Goal: Contribute content: Contribute content

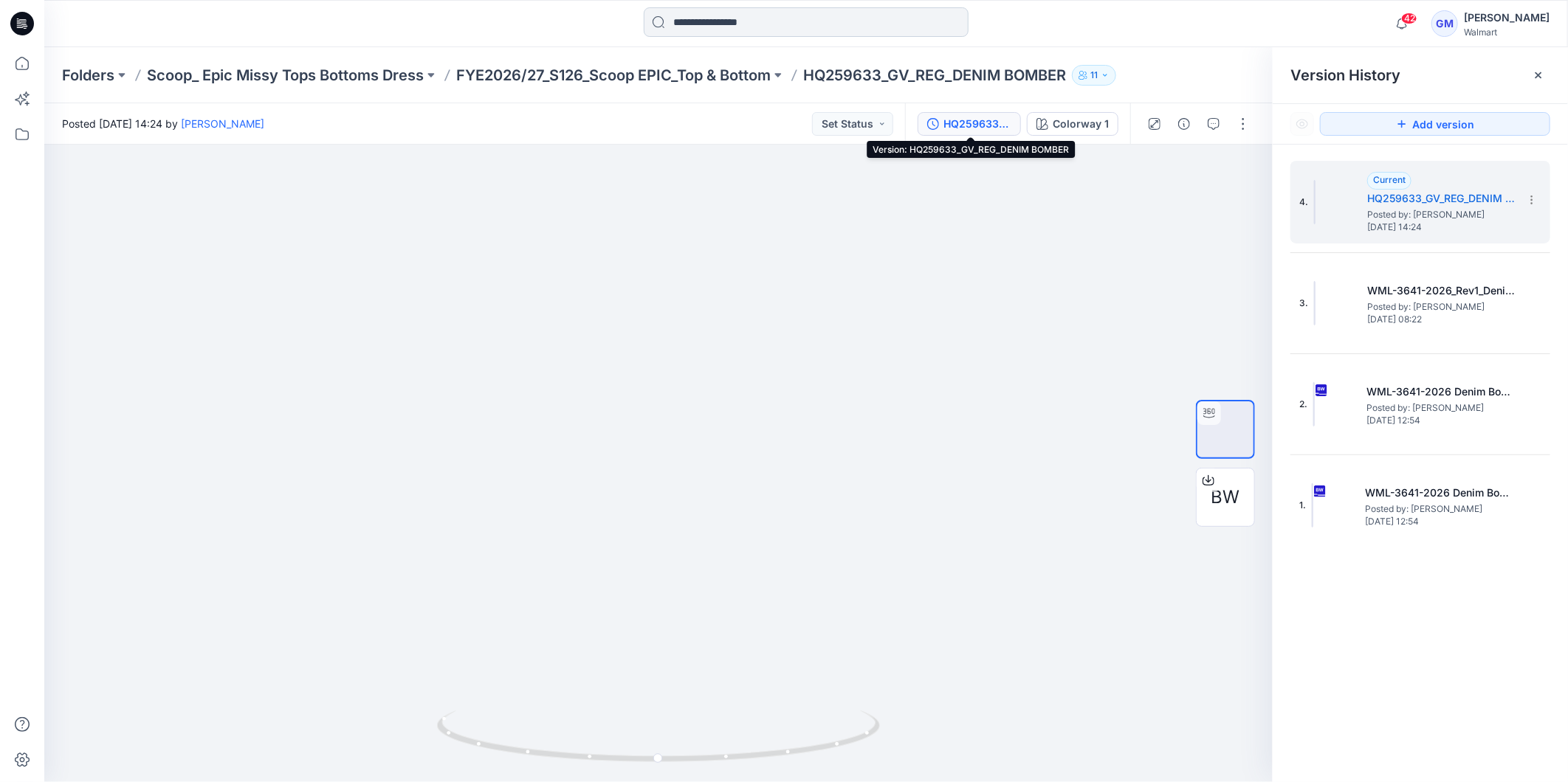
click at [713, 22] on input at bounding box center [806, 22] width 325 height 30
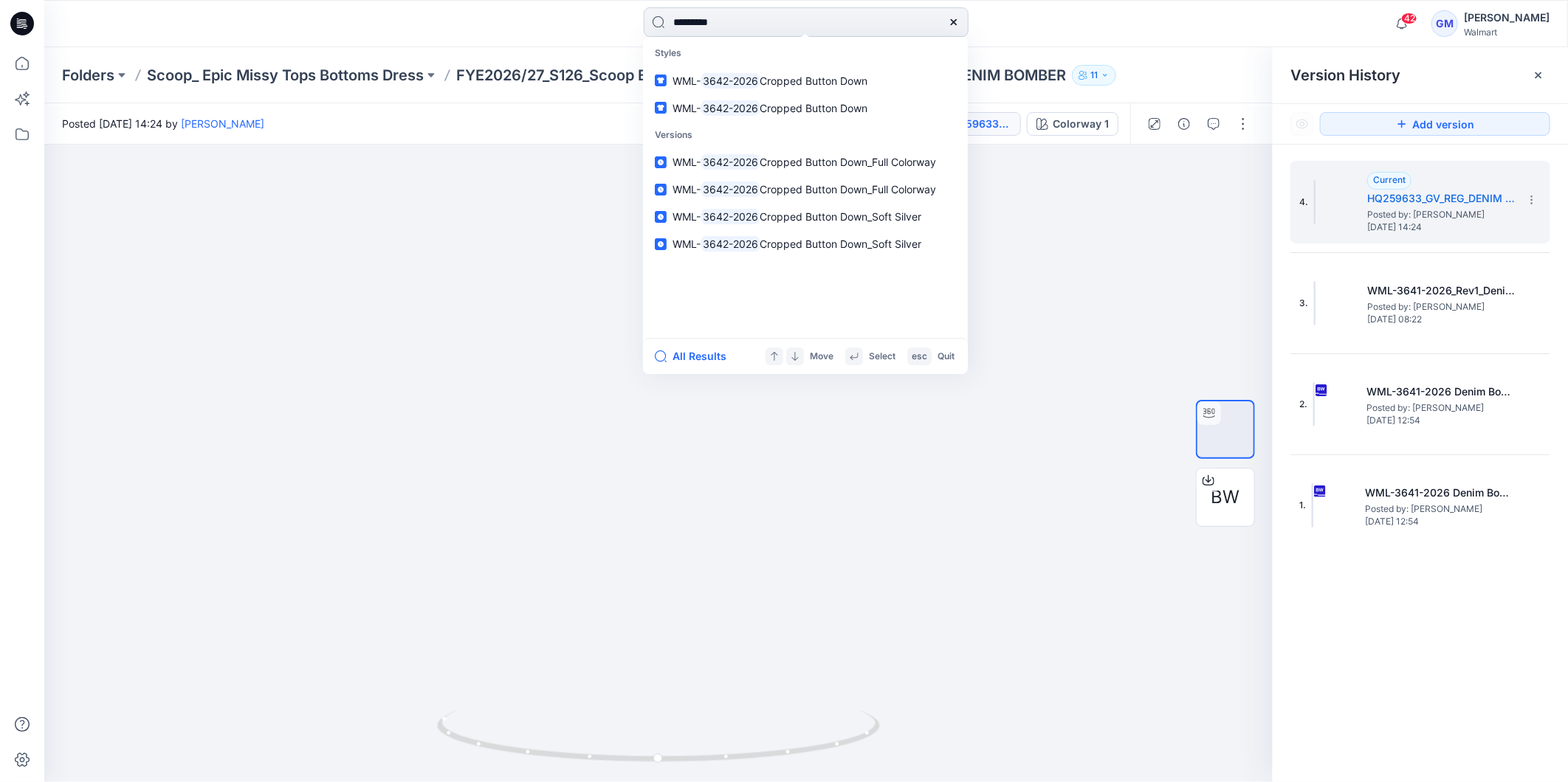
type input "*********"
click at [697, 348] on button "All Results" at bounding box center [695, 356] width 81 height 18
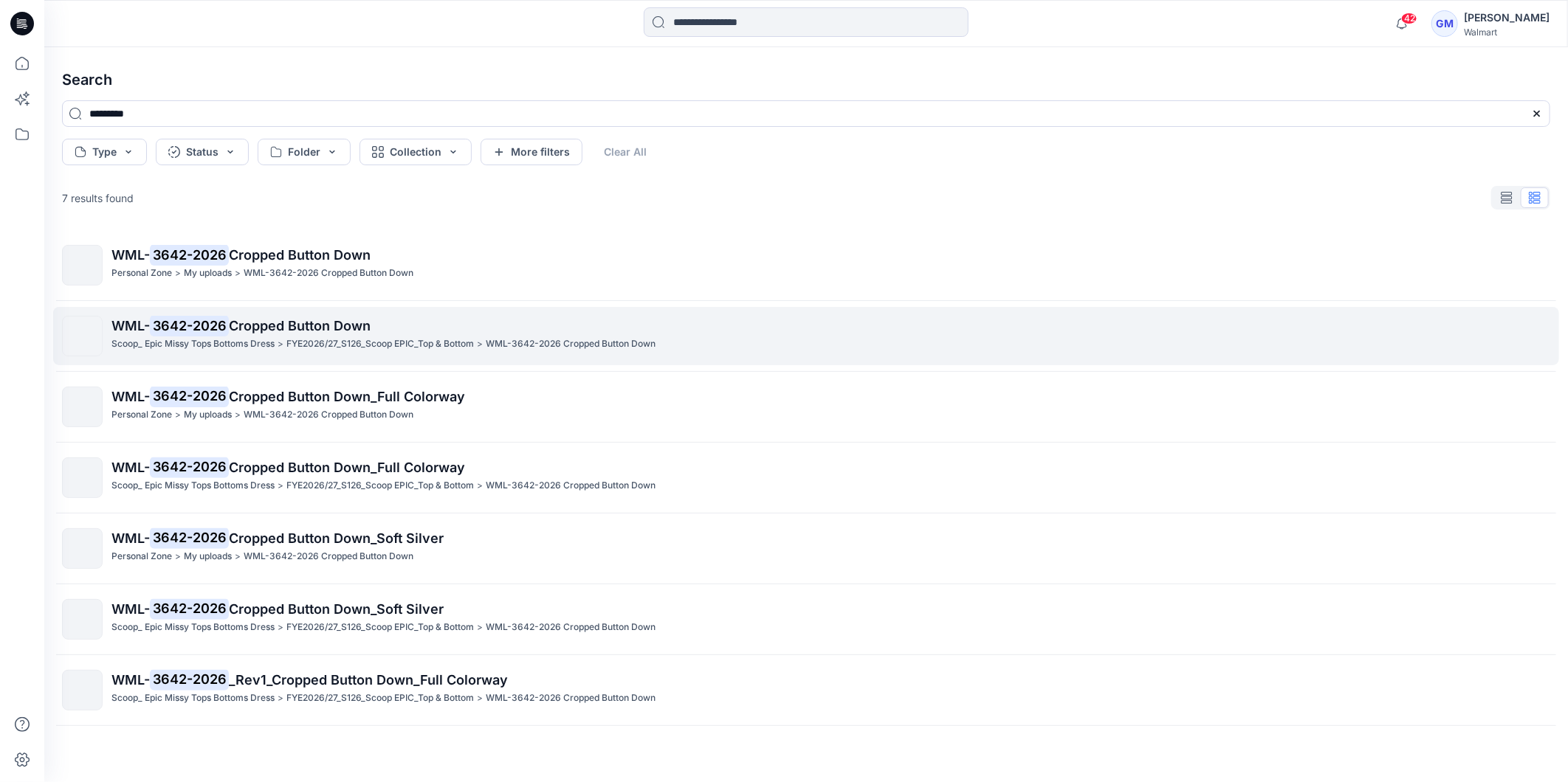
click at [218, 334] on mark "3642-2026" at bounding box center [189, 326] width 79 height 21
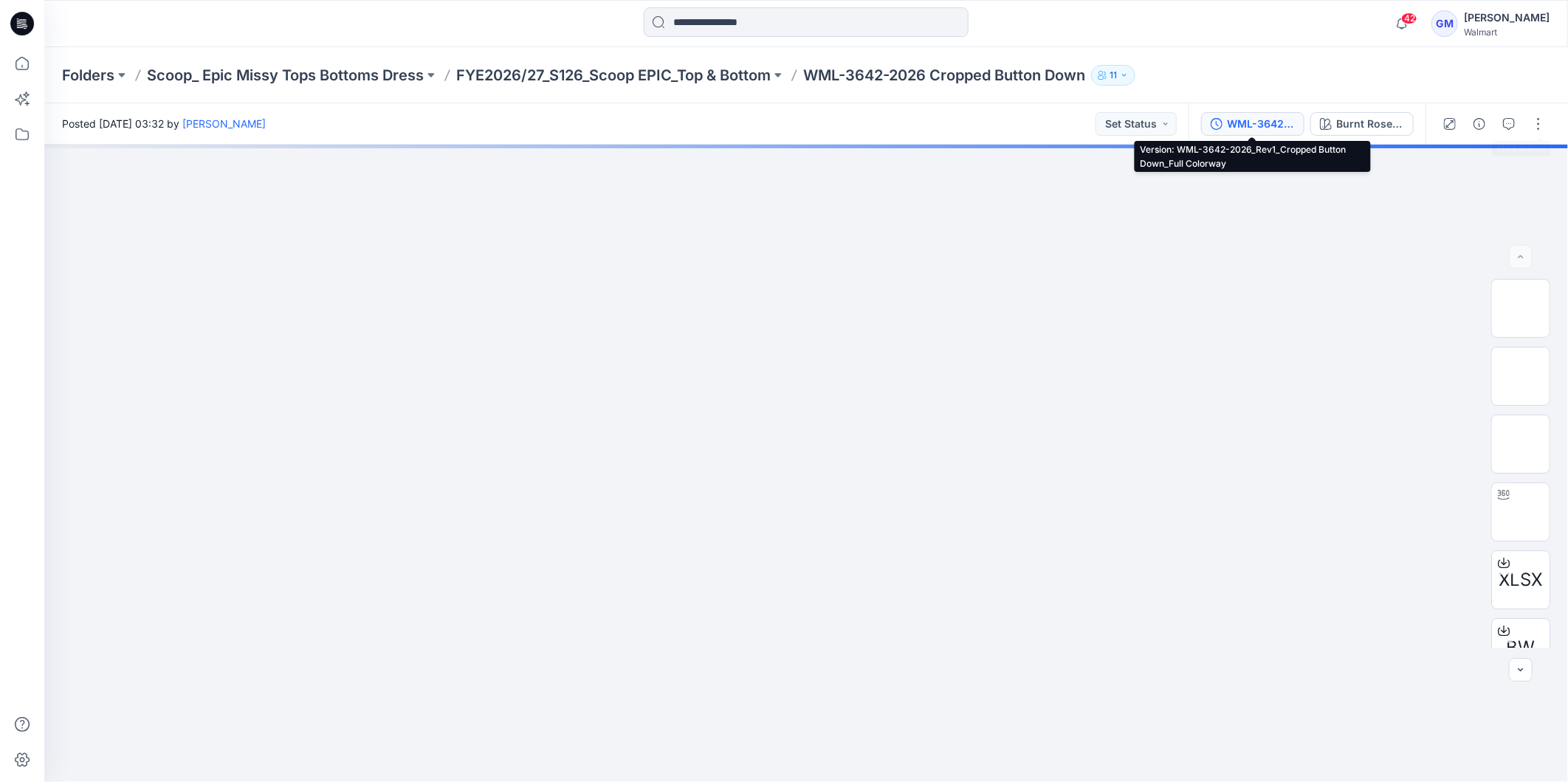
click at [1231, 117] on div "WML-3642-2026_Rev1_Cropped Button Down_Full Colorway" at bounding box center [1261, 123] width 68 height 16
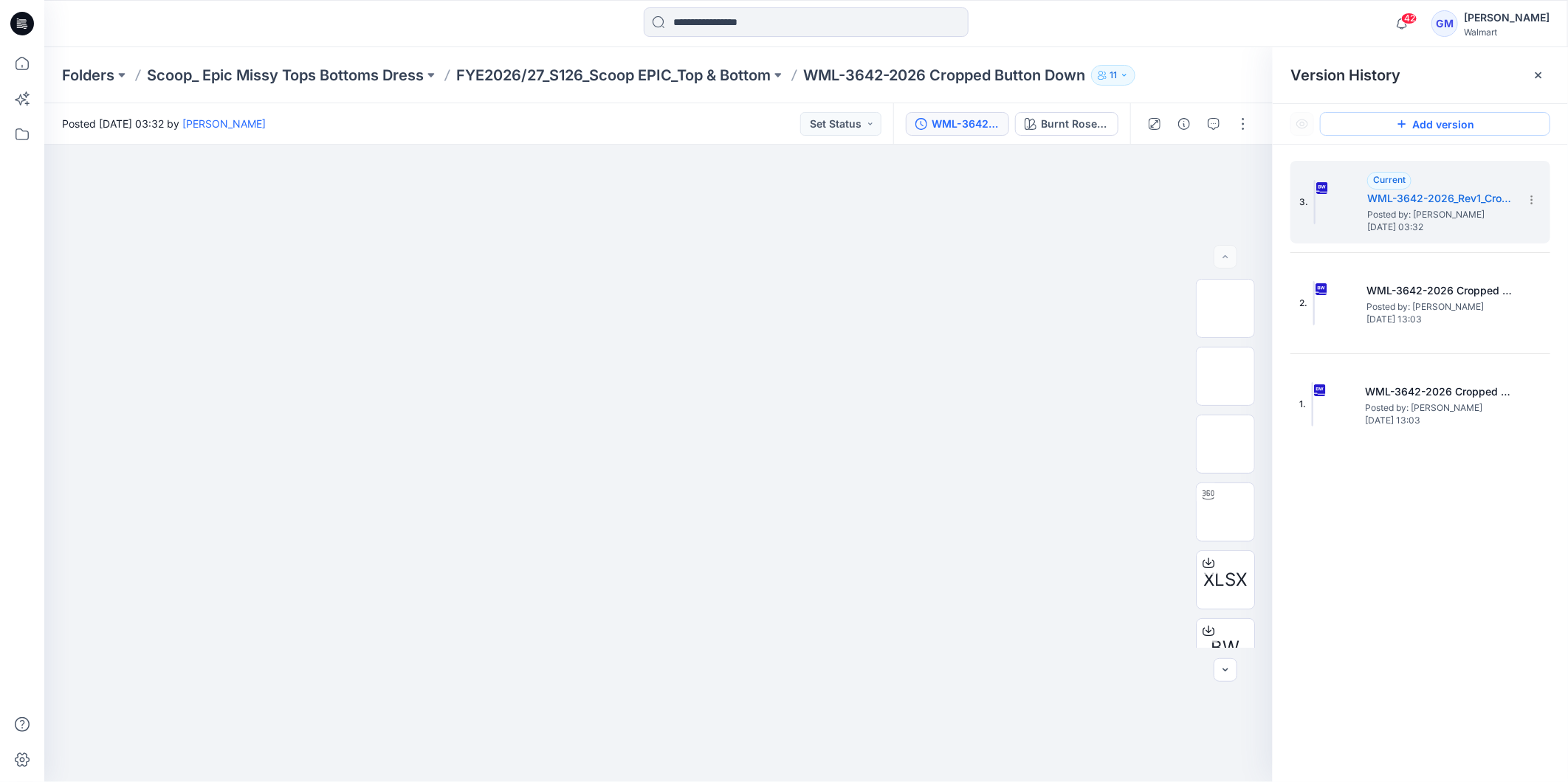
click at [1437, 121] on button "Add version" at bounding box center [1435, 123] width 231 height 23
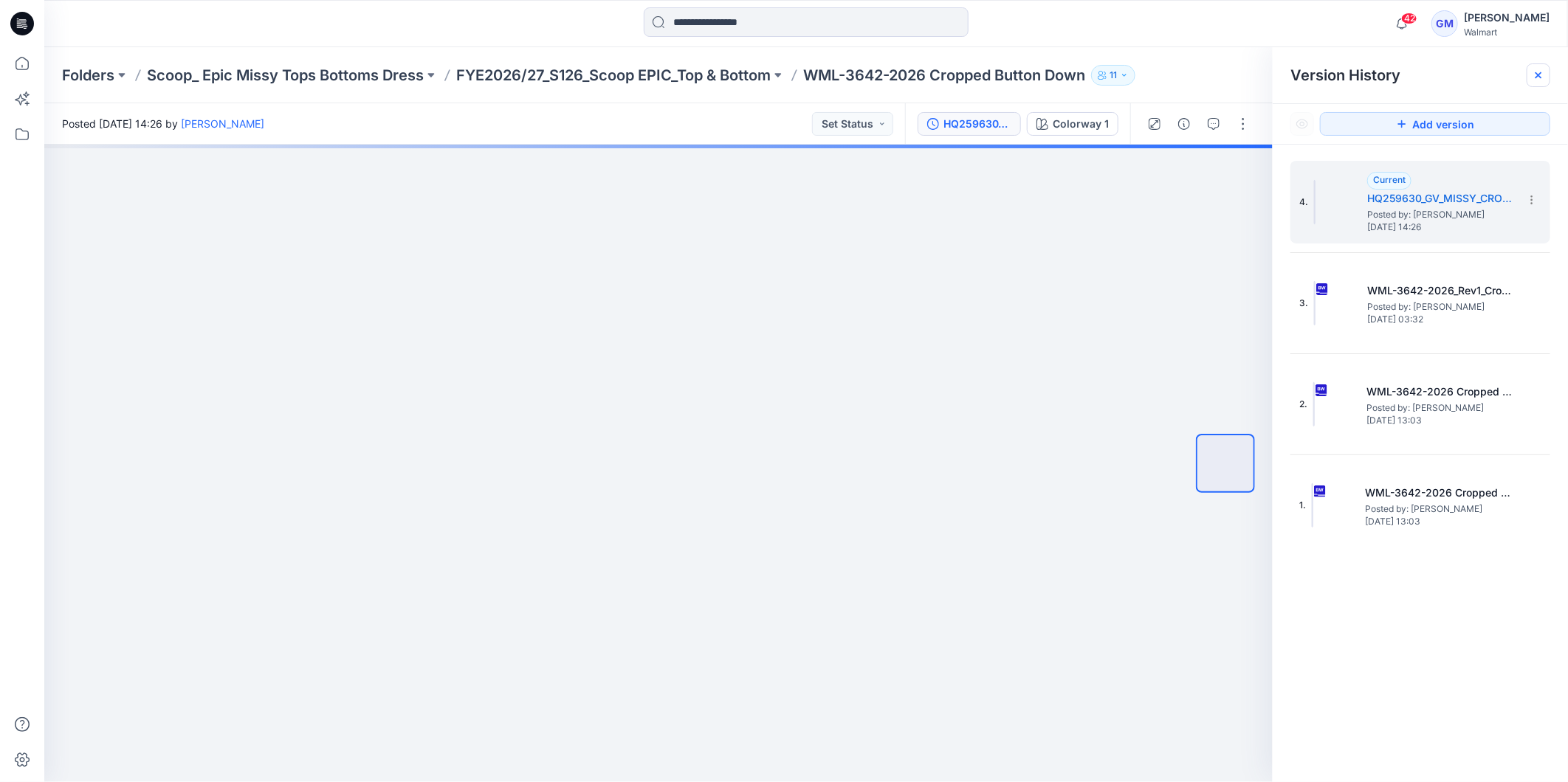
click at [1538, 70] on icon at bounding box center [1538, 75] width 12 height 12
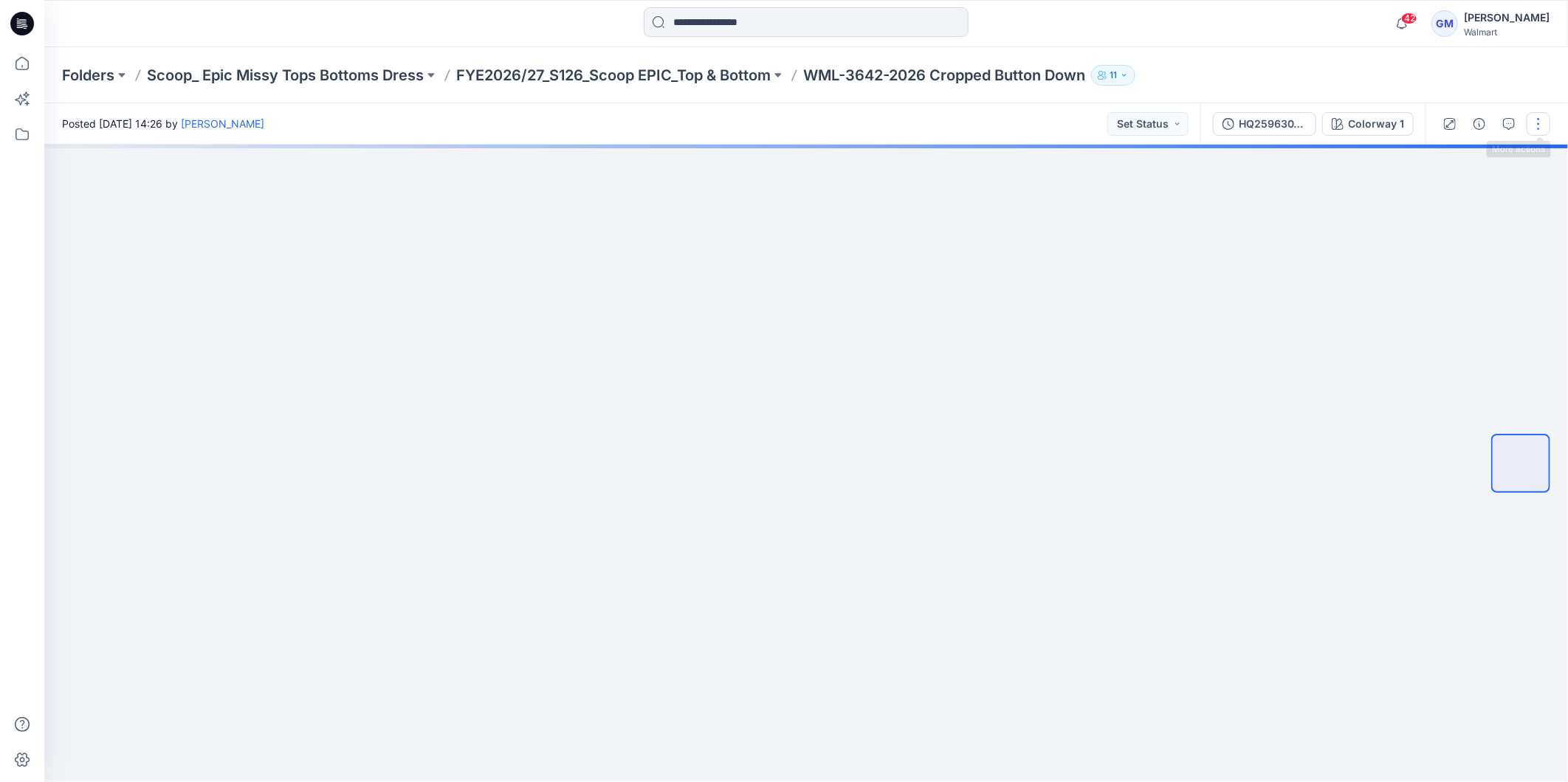
click at [1543, 125] on button "button" at bounding box center [1538, 123] width 23 height 23
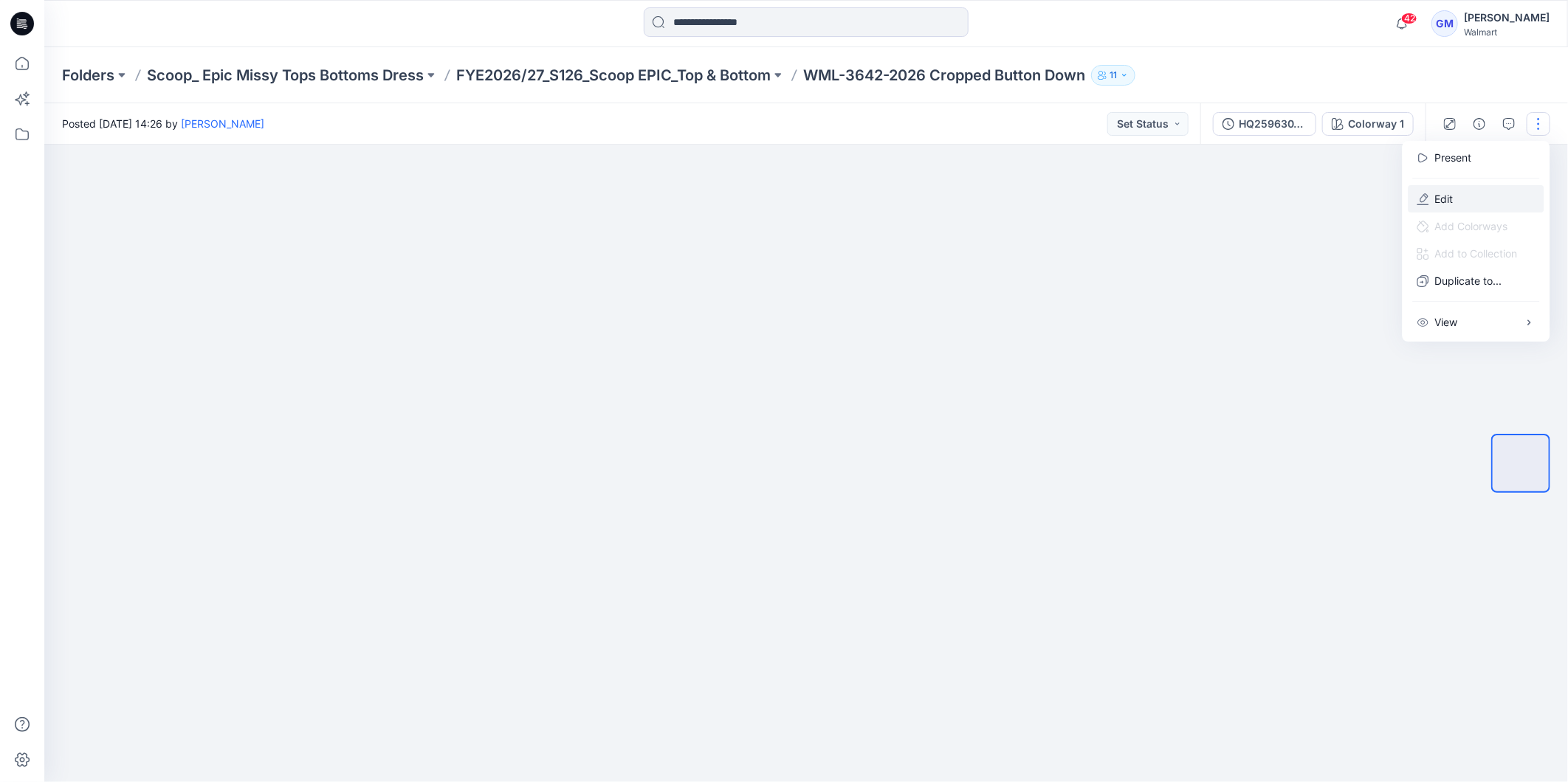
click at [1431, 201] on button "Edit" at bounding box center [1477, 199] width 136 height 27
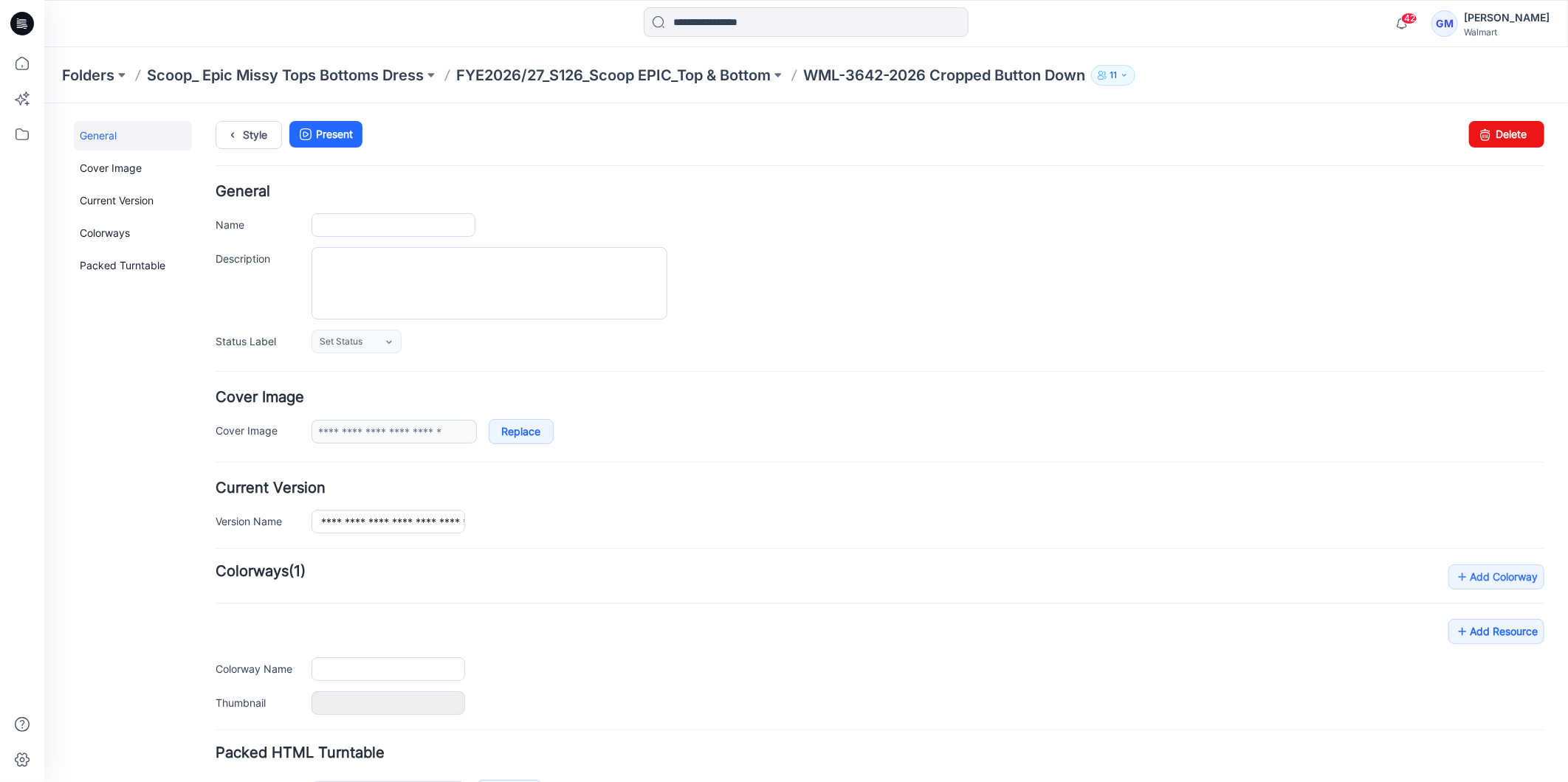
type input "**********"
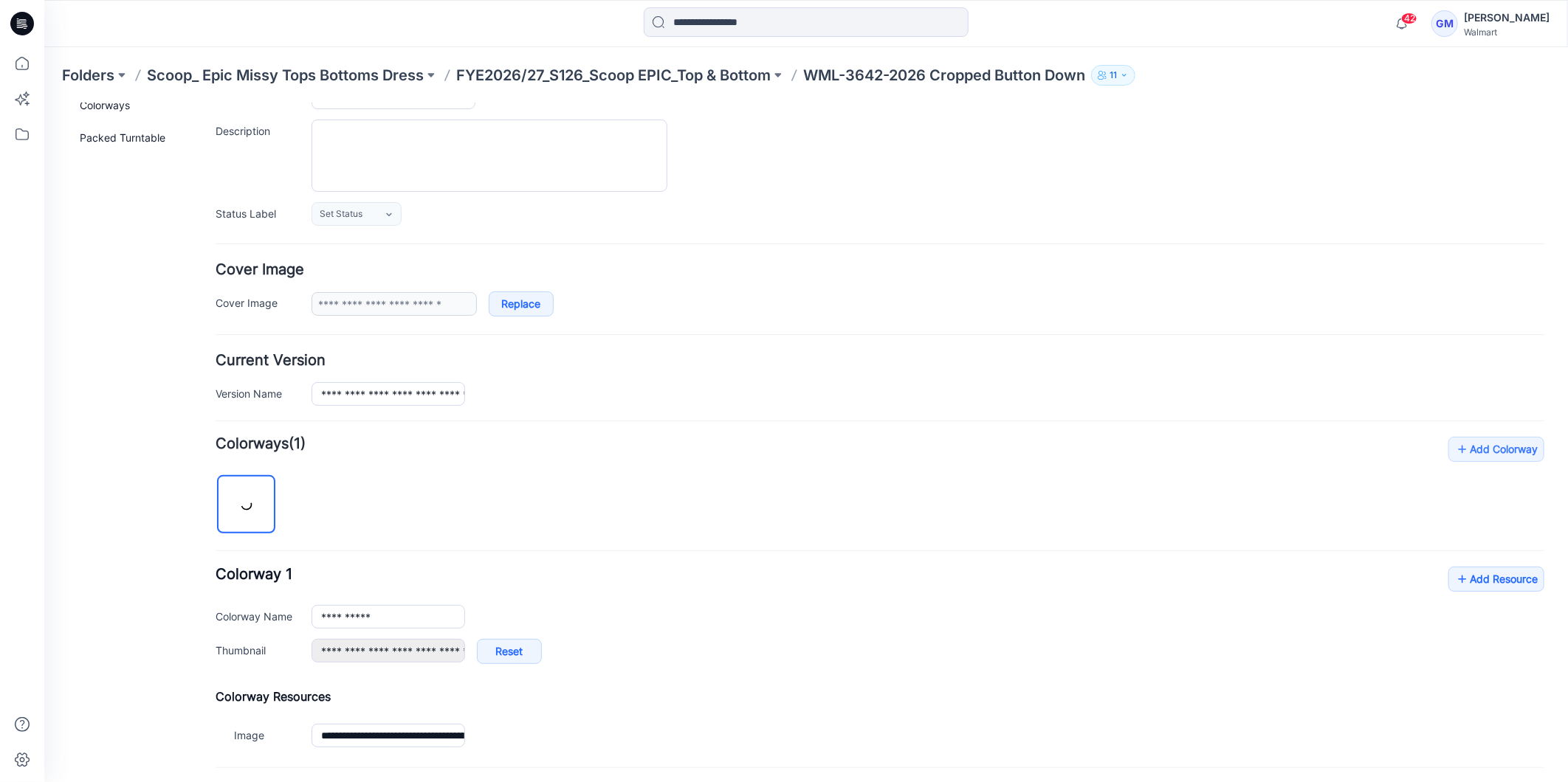
scroll to position [270, 0]
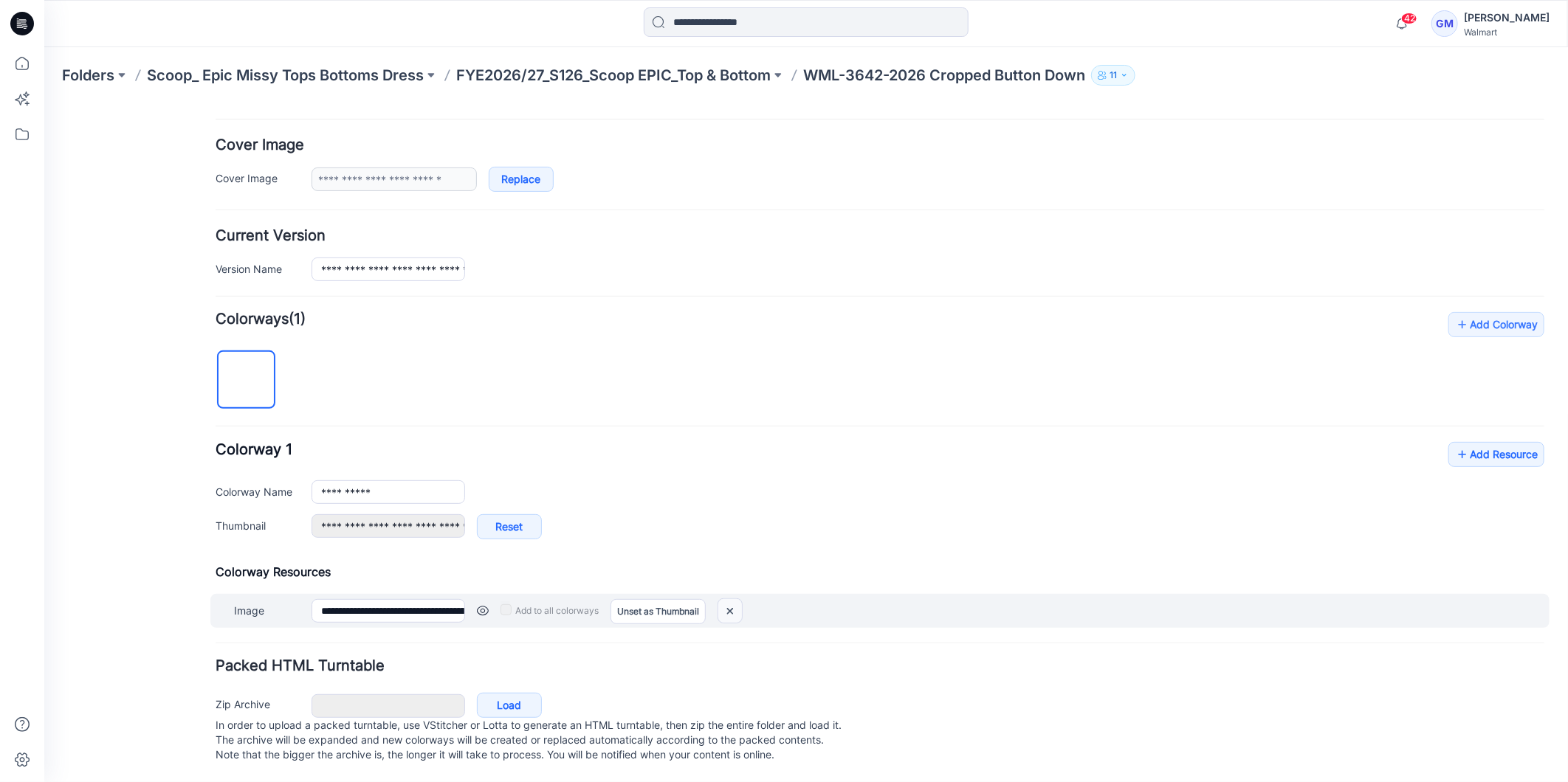
click at [727, 598] on img at bounding box center [729, 610] width 23 height 24
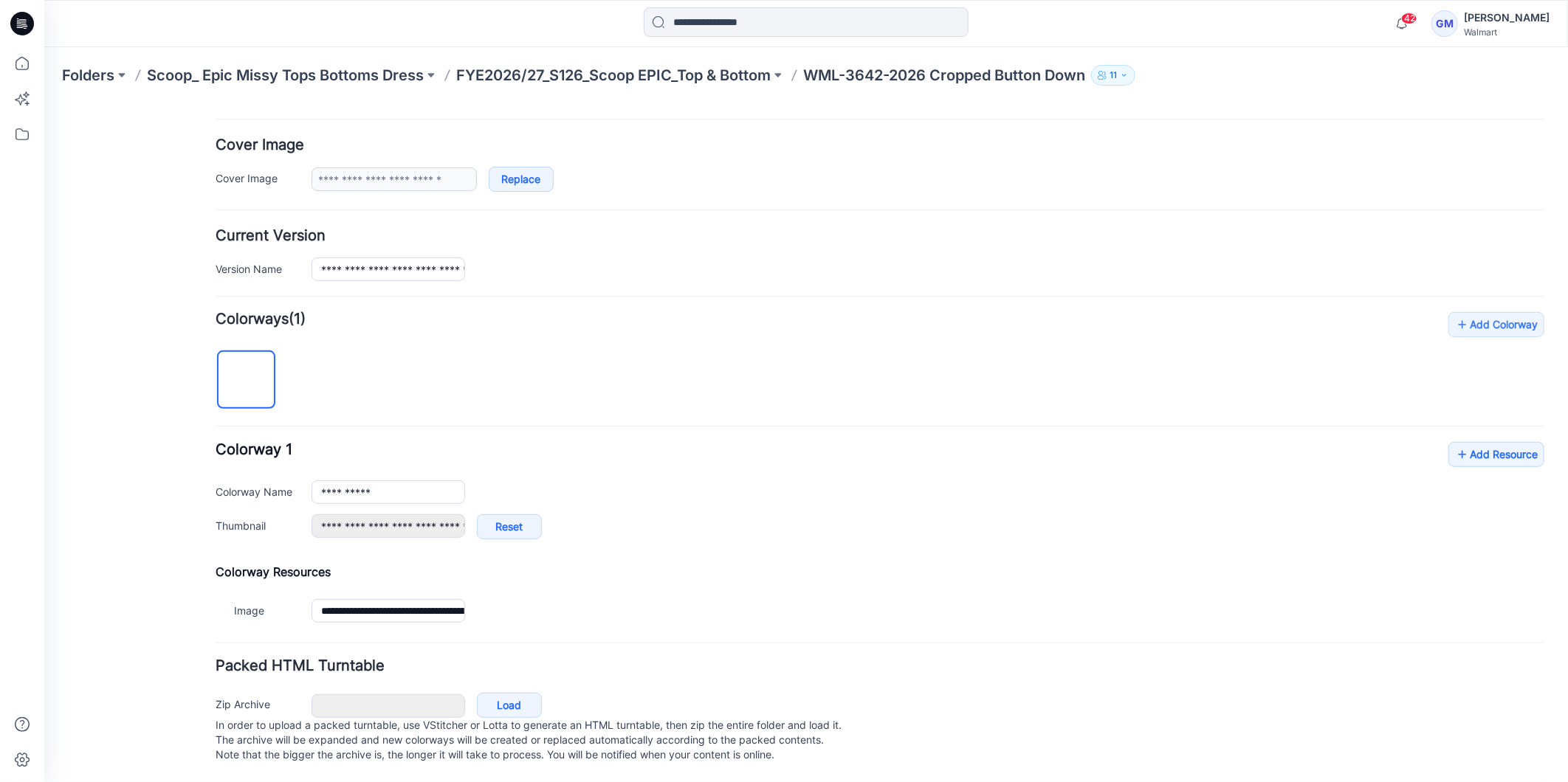
type input "**********"
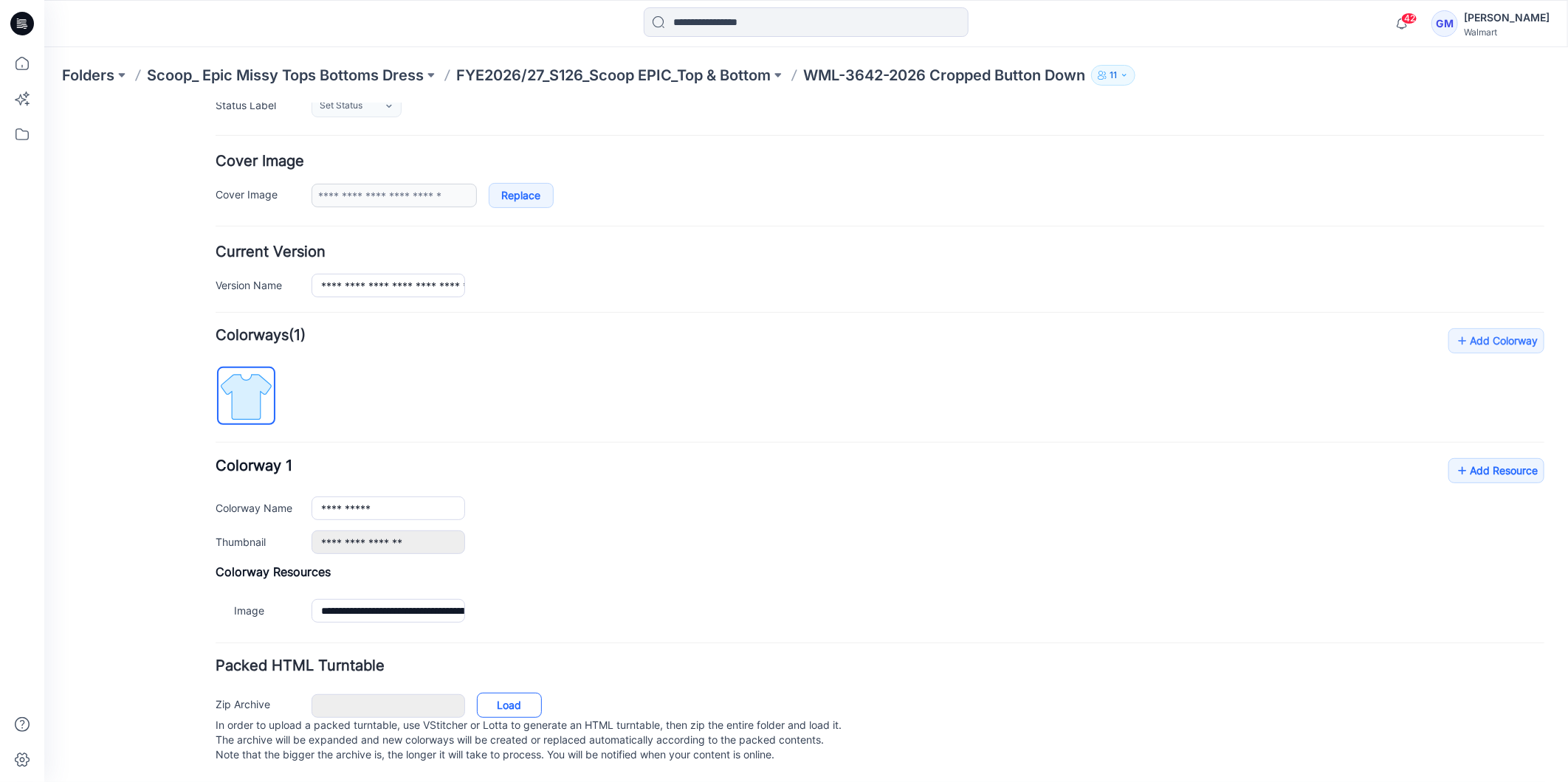
click at [503, 696] on link "Load" at bounding box center [509, 705] width 65 height 25
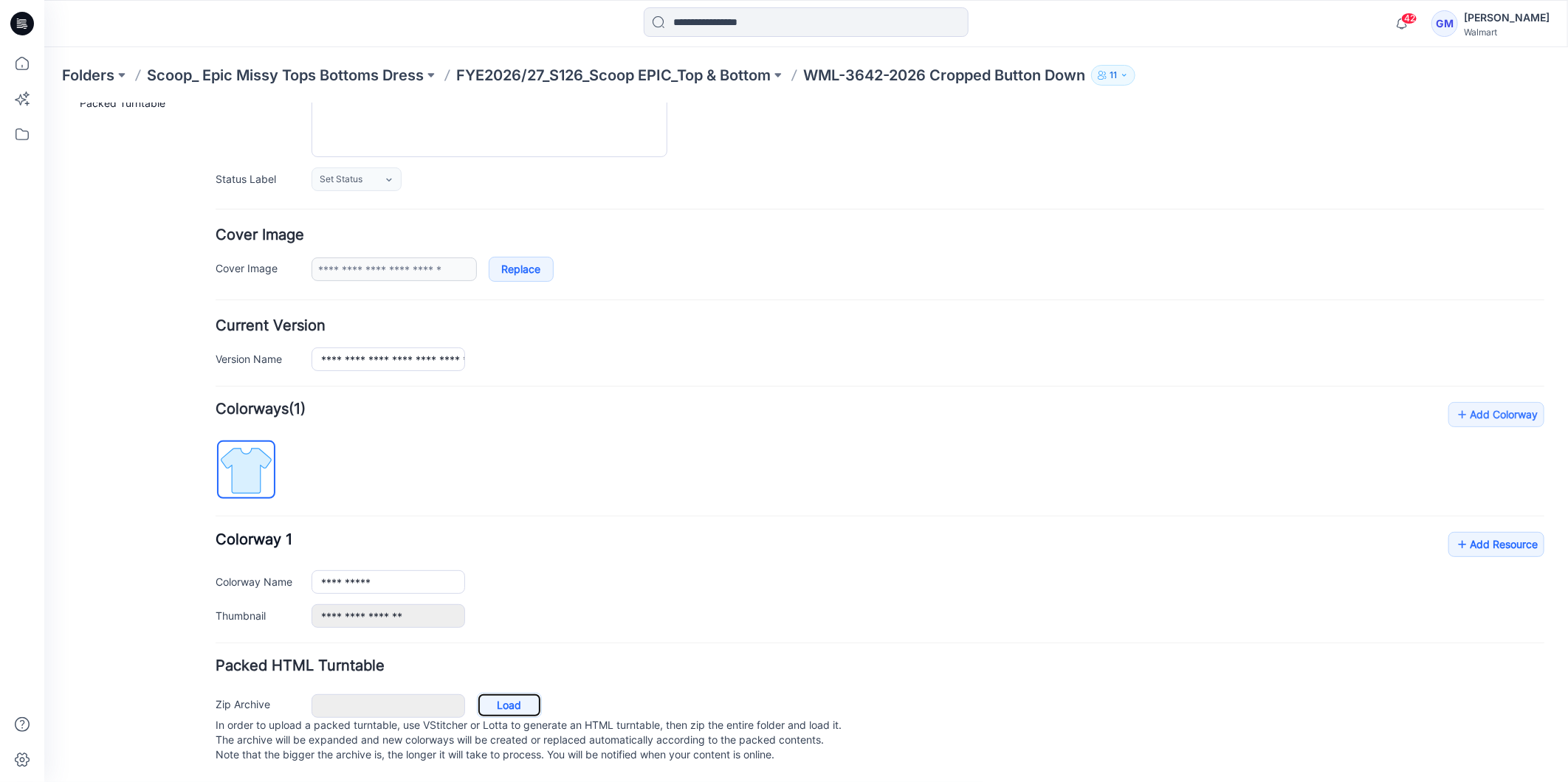
scroll to position [178, 0]
click at [1500, 533] on link "Add Resource" at bounding box center [1495, 545] width 96 height 25
click at [1484, 532] on link "Add Resource" at bounding box center [1495, 544] width 96 height 25
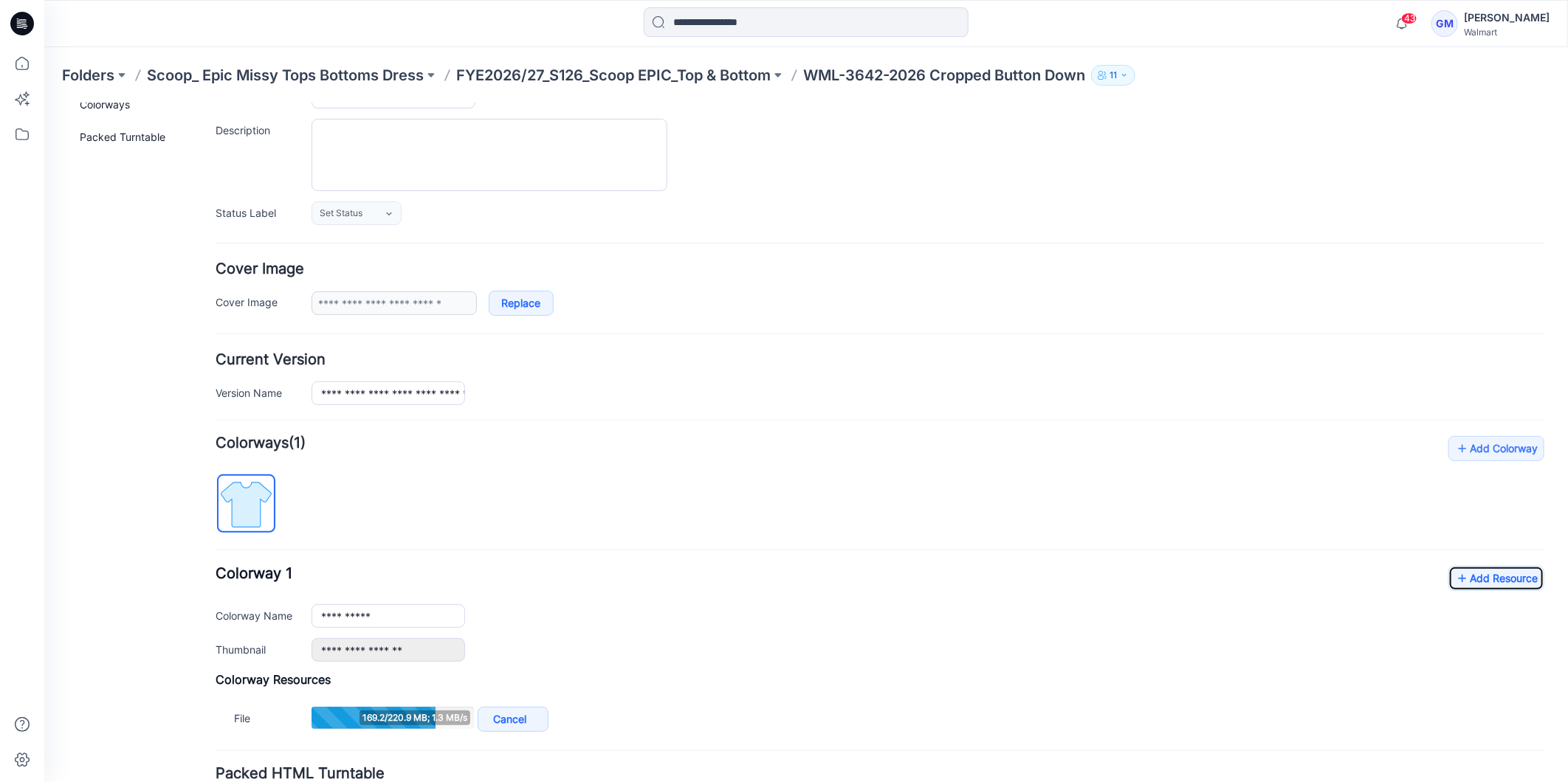
scroll to position [253, 0]
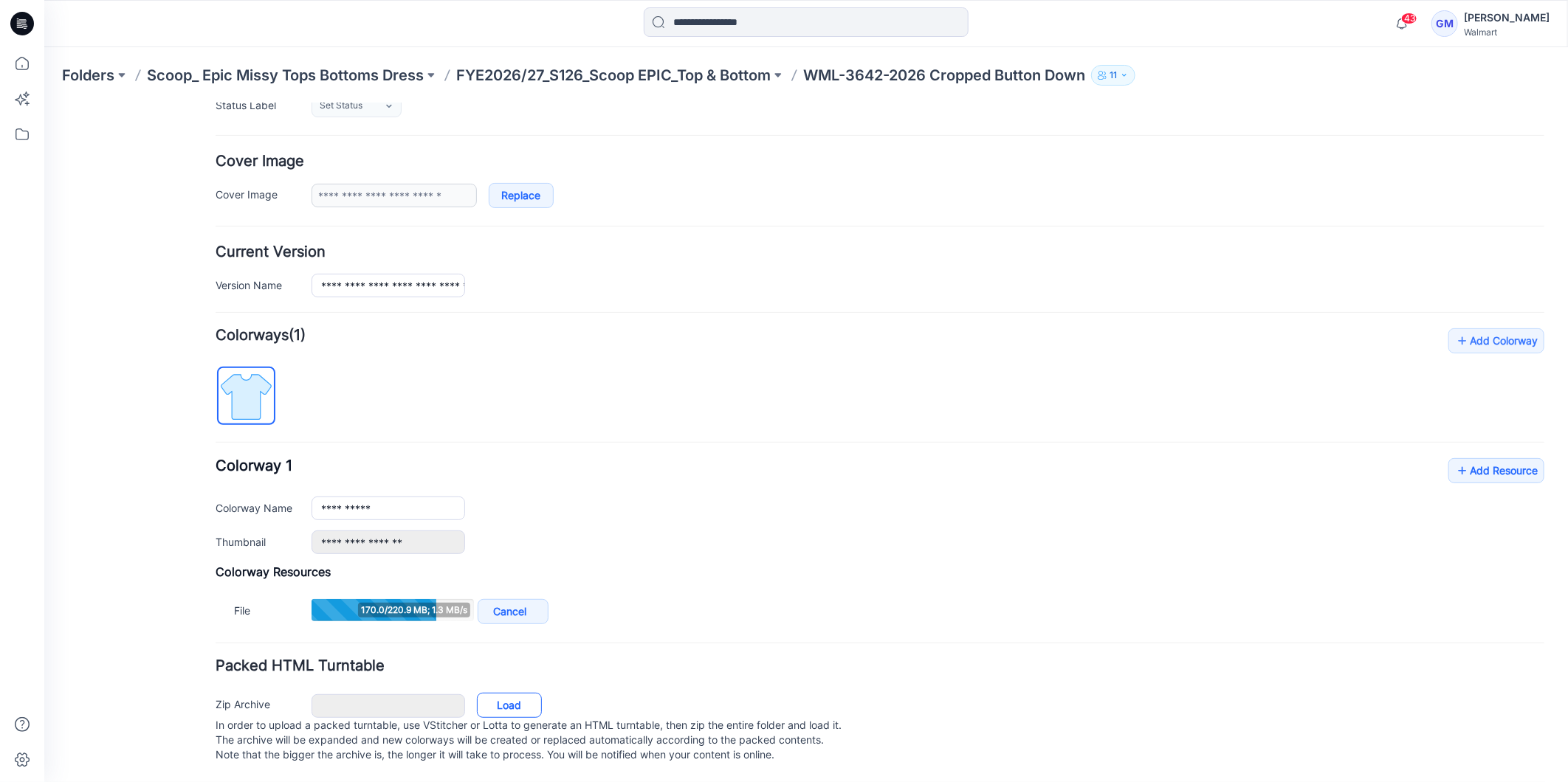
click at [517, 692] on link "Load" at bounding box center [509, 705] width 65 height 25
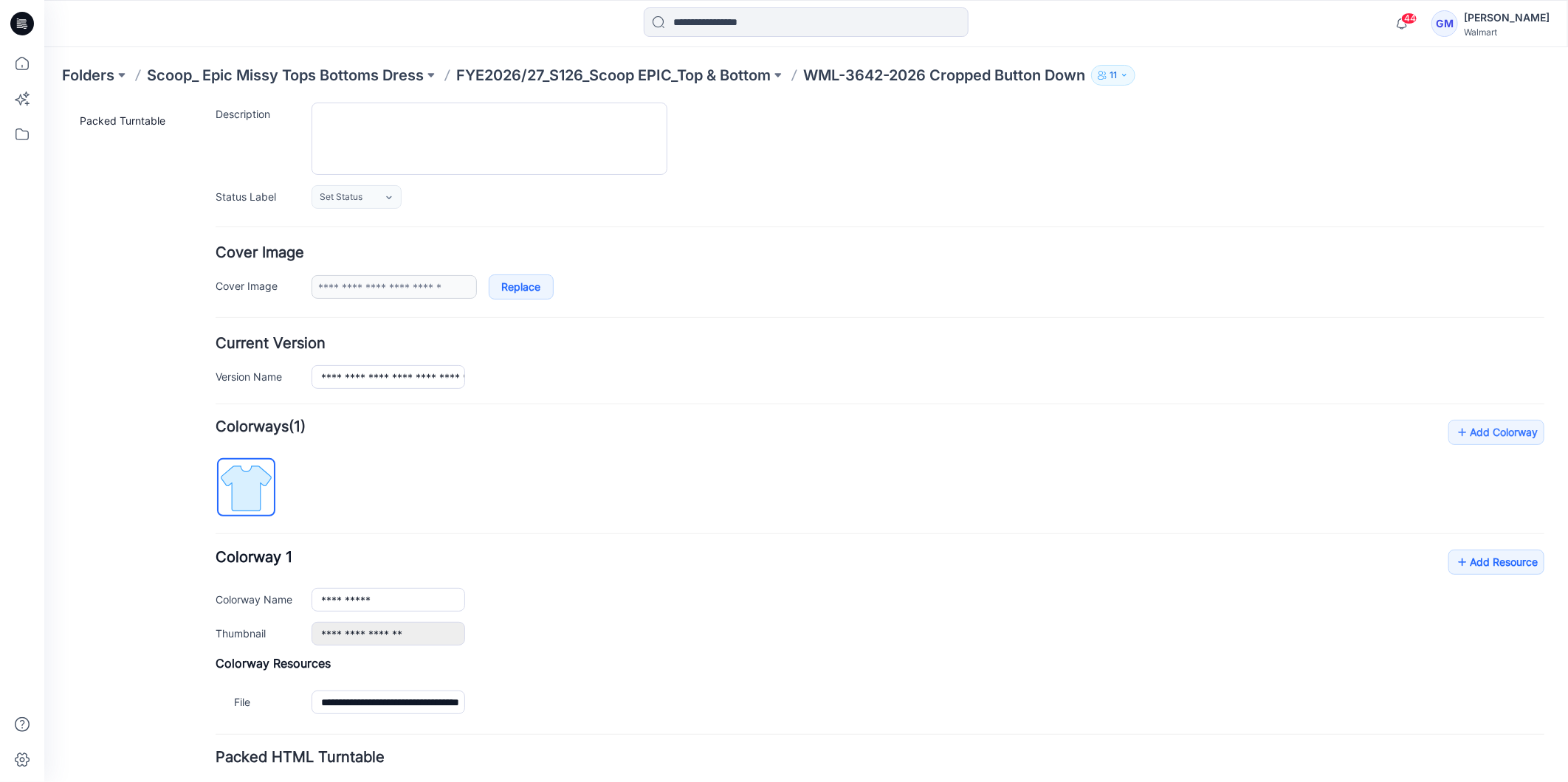
scroll to position [0, 0]
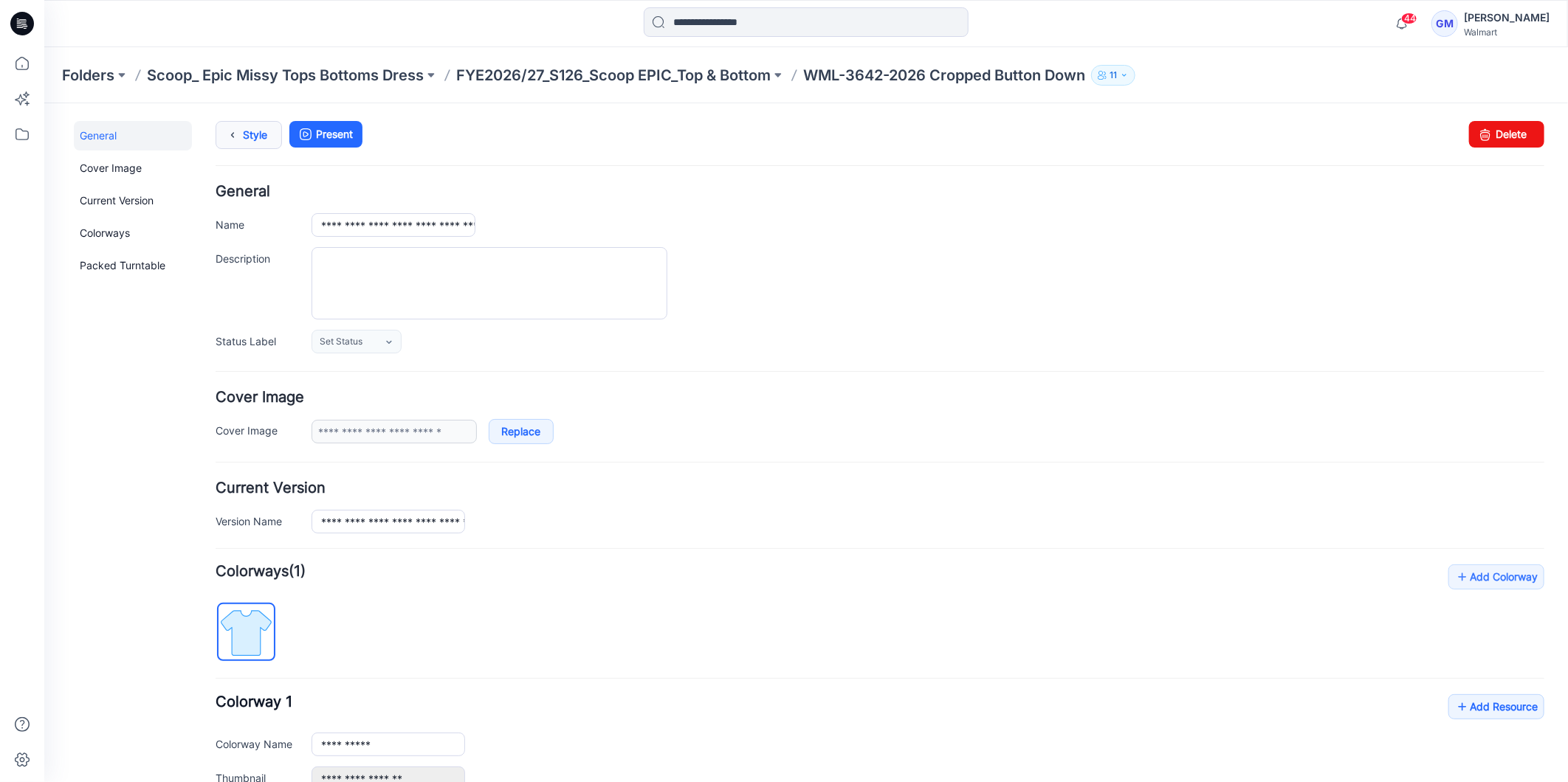
click at [246, 140] on link "Style" at bounding box center [247, 134] width 66 height 28
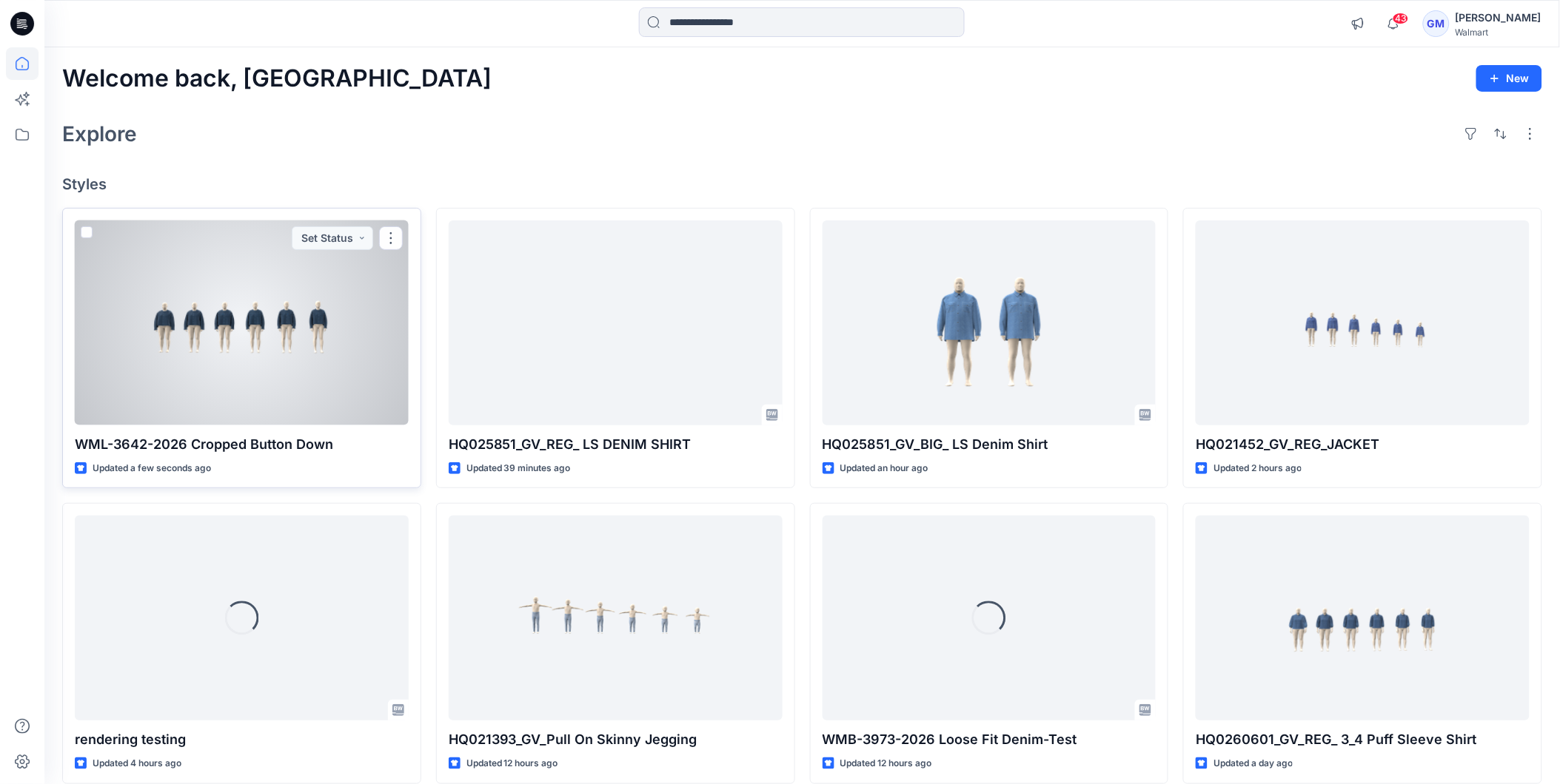
click at [255, 337] on div at bounding box center [241, 323] width 334 height 205
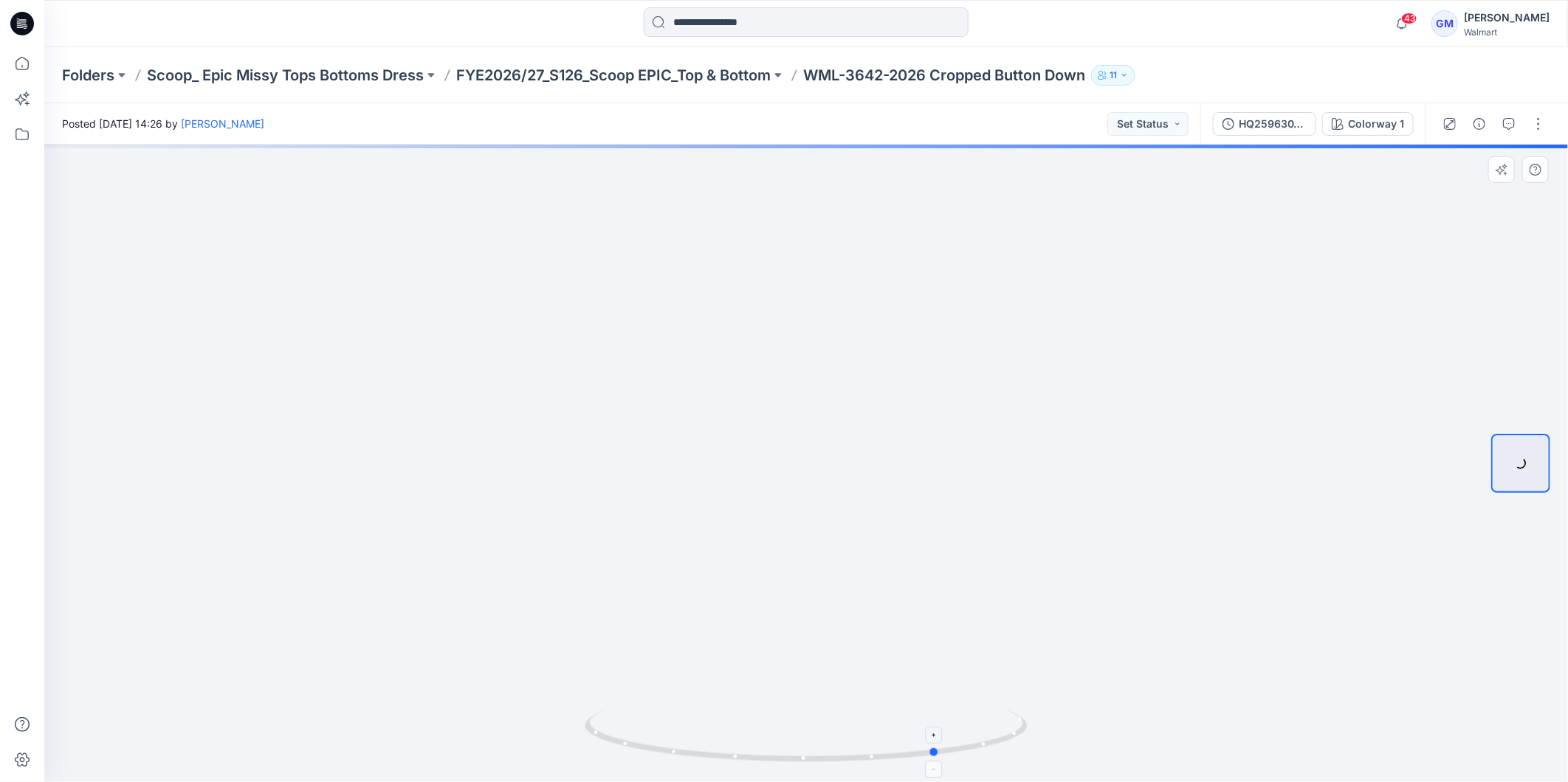
drag, startPoint x: 970, startPoint y: 742, endPoint x: 660, endPoint y: 747, distance: 310.0
click at [660, 747] on icon at bounding box center [807, 738] width 447 height 55
drag, startPoint x: 983, startPoint y: 746, endPoint x: 825, endPoint y: 754, distance: 158.2
click at [825, 754] on icon at bounding box center [807, 738] width 447 height 55
drag, startPoint x: 980, startPoint y: 747, endPoint x: 713, endPoint y: 749, distance: 267.0
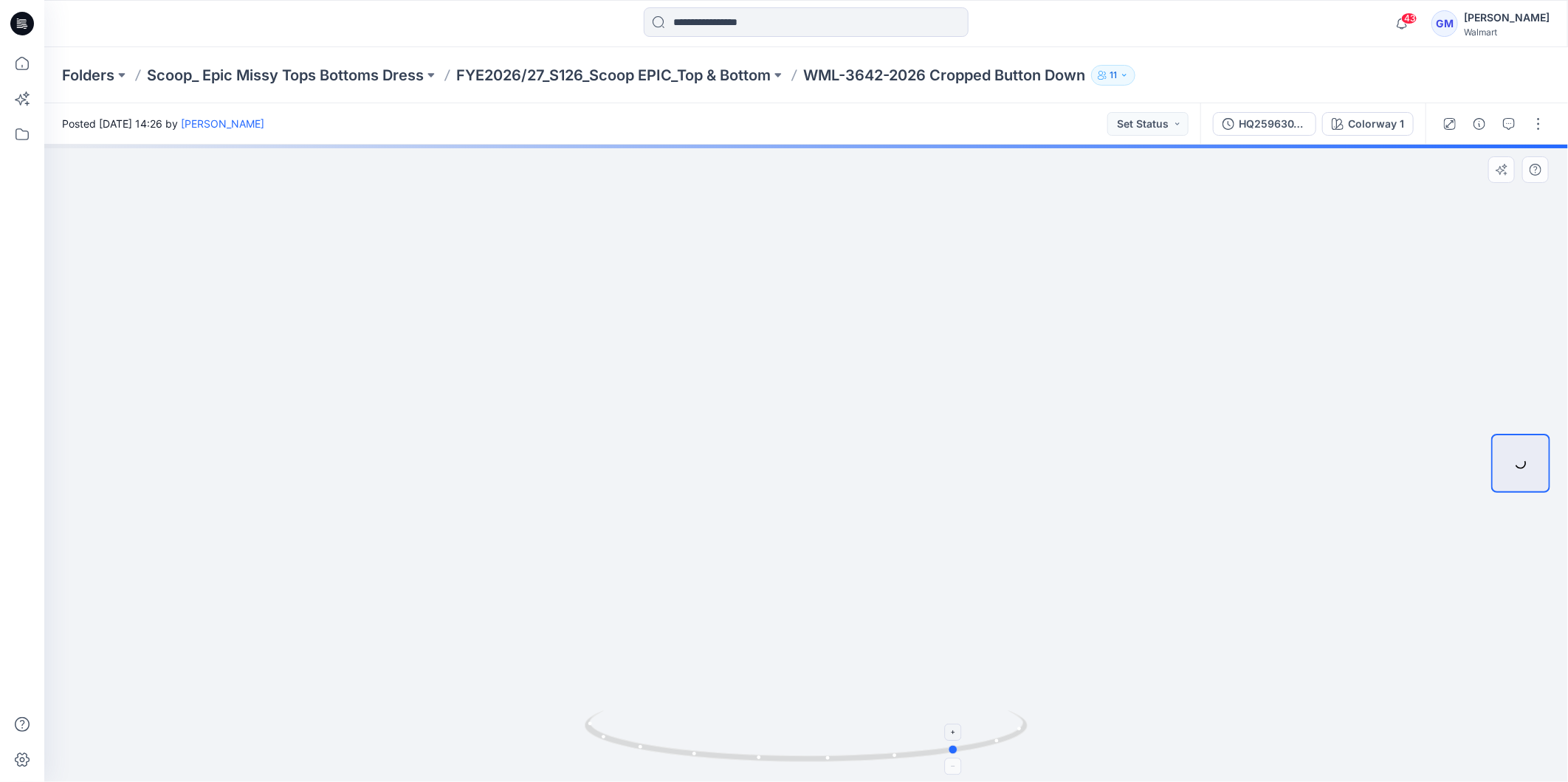
click at [713, 749] on icon at bounding box center [807, 738] width 447 height 55
drag, startPoint x: 902, startPoint y: 747, endPoint x: 365, endPoint y: 663, distance: 543.5
click at [365, 663] on div at bounding box center [805, 463] width 1524 height 637
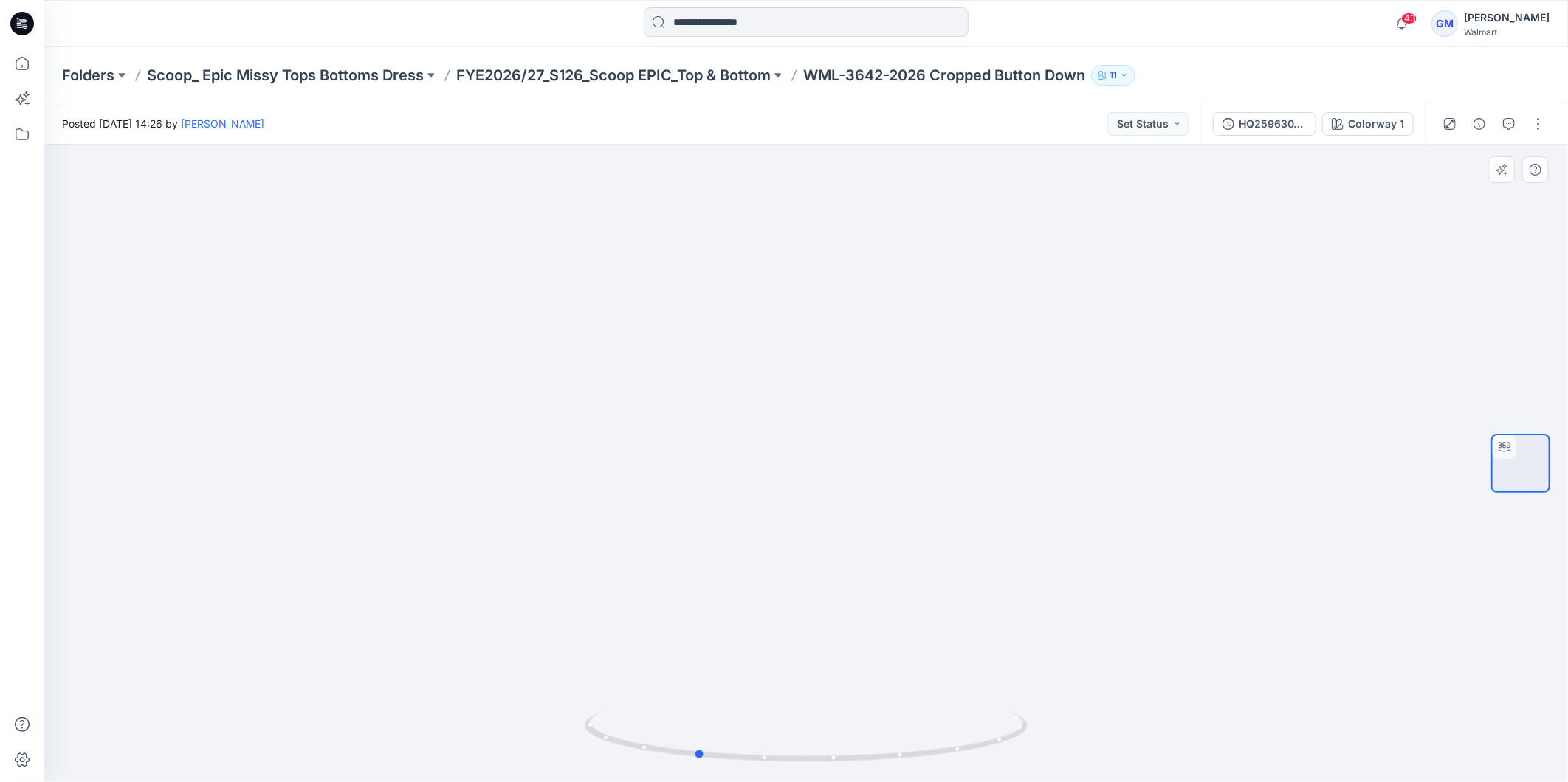
drag, startPoint x: 893, startPoint y: 768, endPoint x: 287, endPoint y: 691, distance: 610.9
click at [287, 691] on div at bounding box center [805, 463] width 1524 height 637
drag, startPoint x: 913, startPoint y: 750, endPoint x: 871, endPoint y: 762, distance: 43.7
click at [871, 762] on icon at bounding box center [807, 738] width 447 height 55
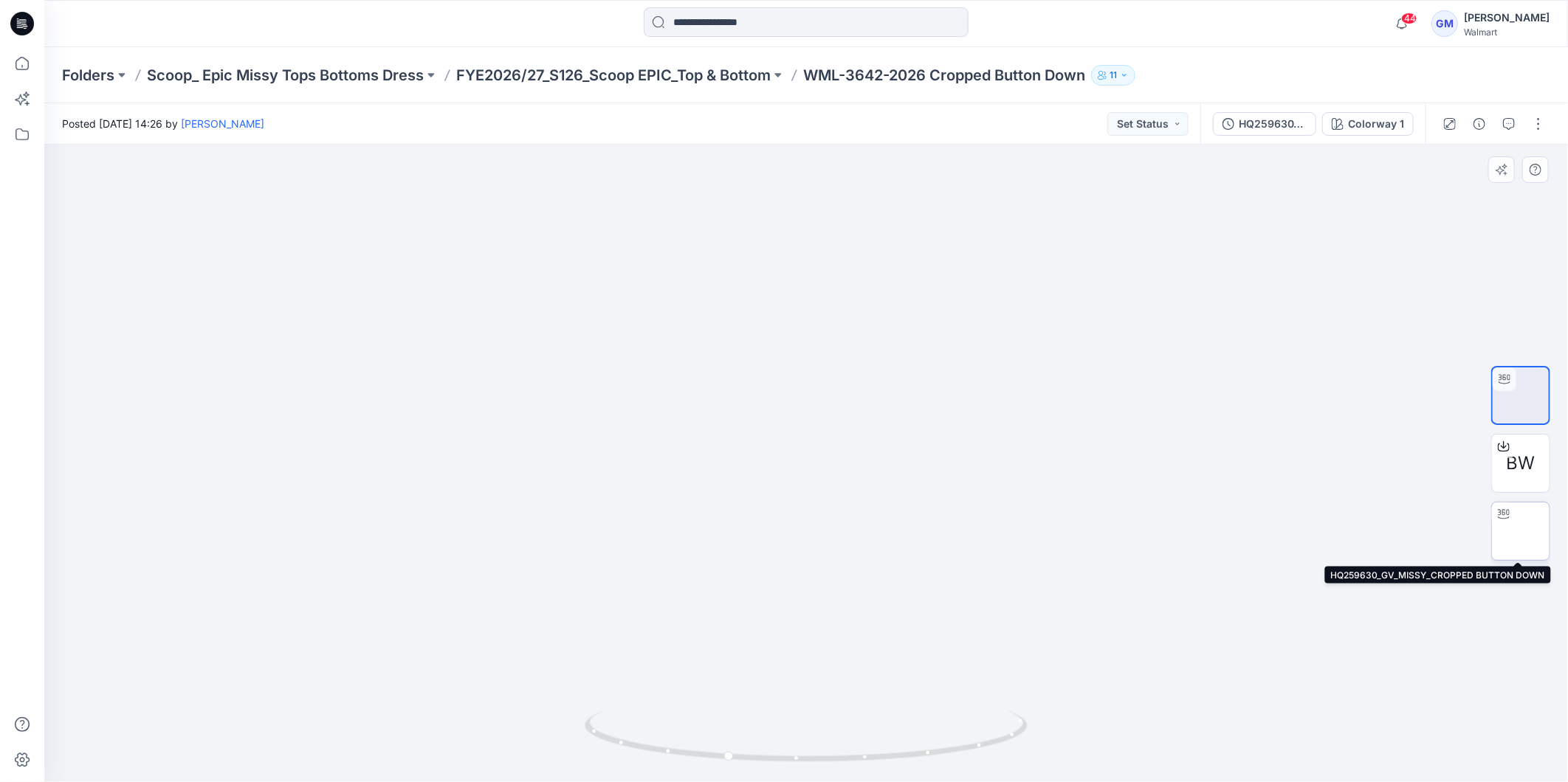
click at [1520, 532] on img at bounding box center [1520, 532] width 0 height 0
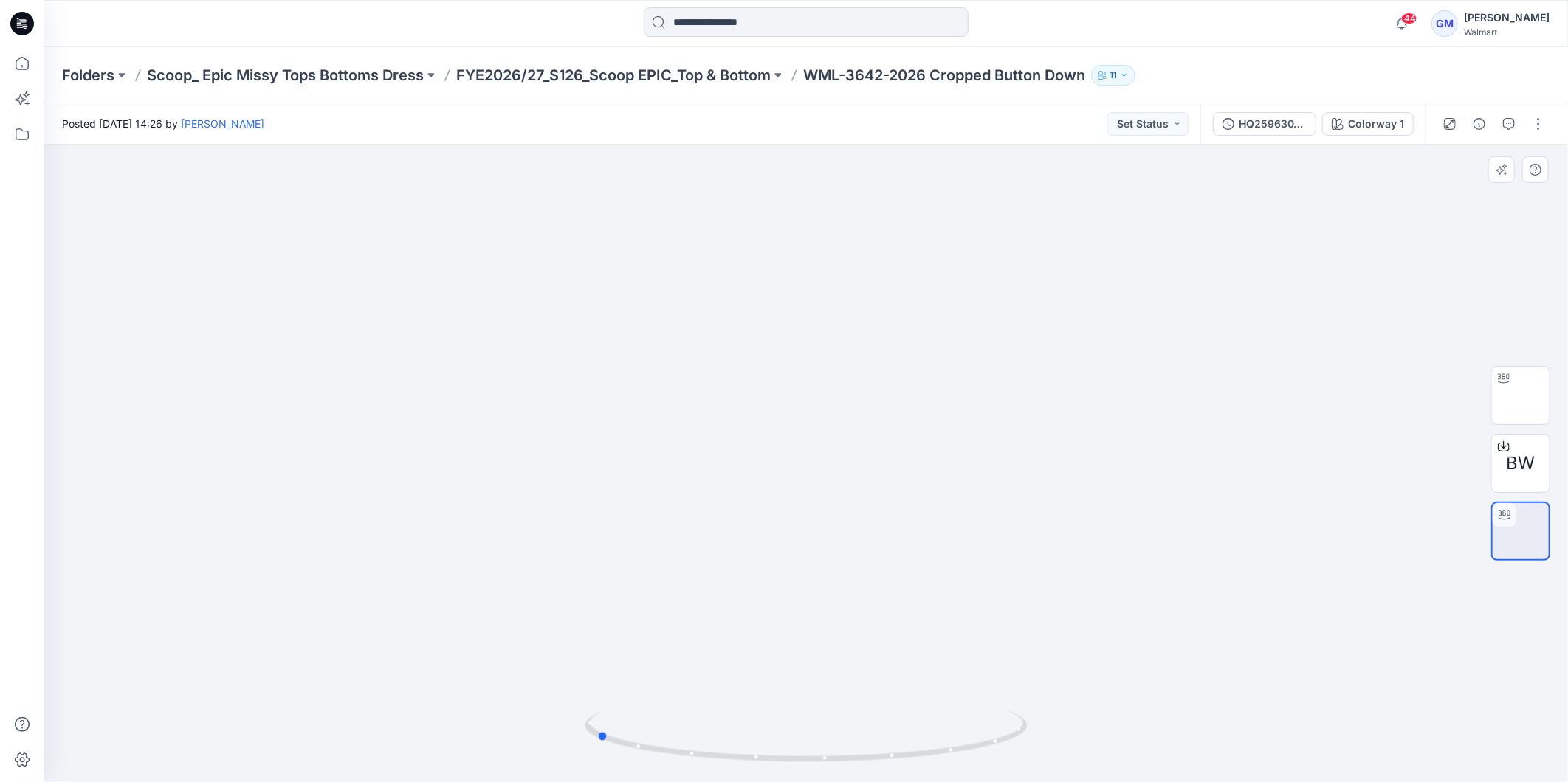
drag, startPoint x: 931, startPoint y: 747, endPoint x: 287, endPoint y: 653, distance: 650.8
click at [287, 653] on div at bounding box center [805, 463] width 1524 height 637
click at [1533, 111] on div at bounding box center [1493, 124] width 136 height 41
click at [1538, 117] on button "button" at bounding box center [1538, 123] width 23 height 23
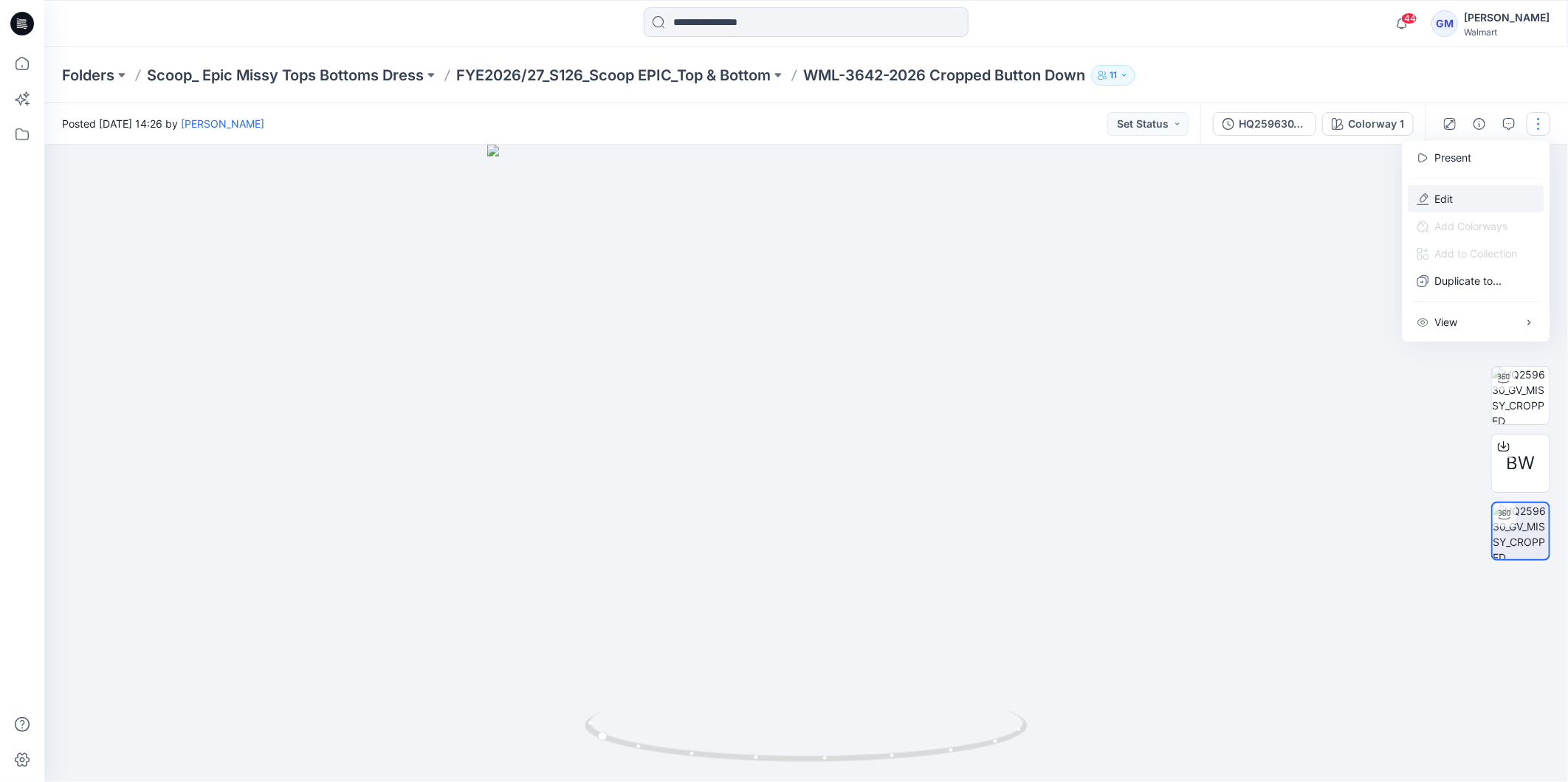
click at [1452, 202] on p "Edit" at bounding box center [1445, 199] width 19 height 16
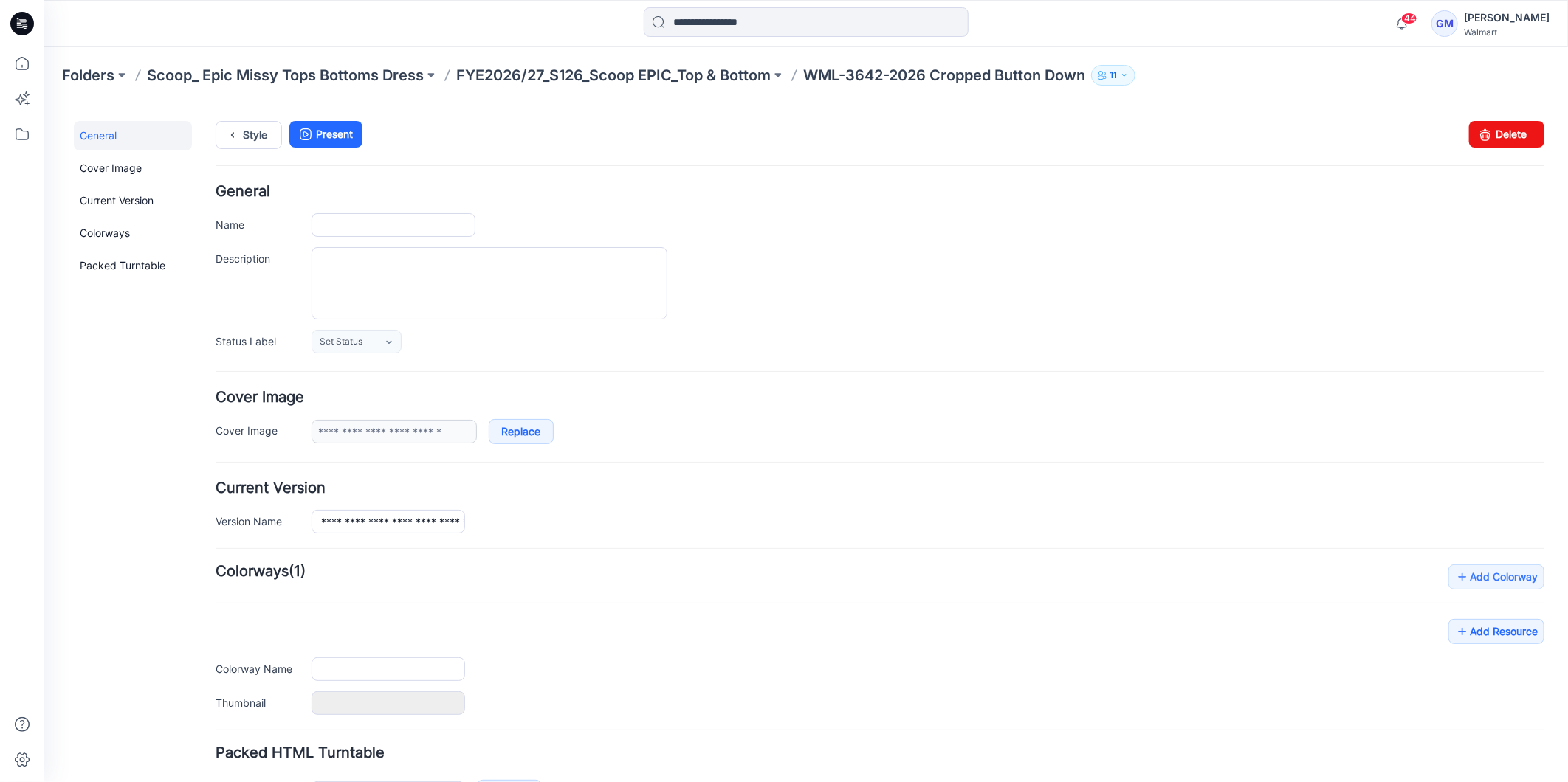
type input "**********"
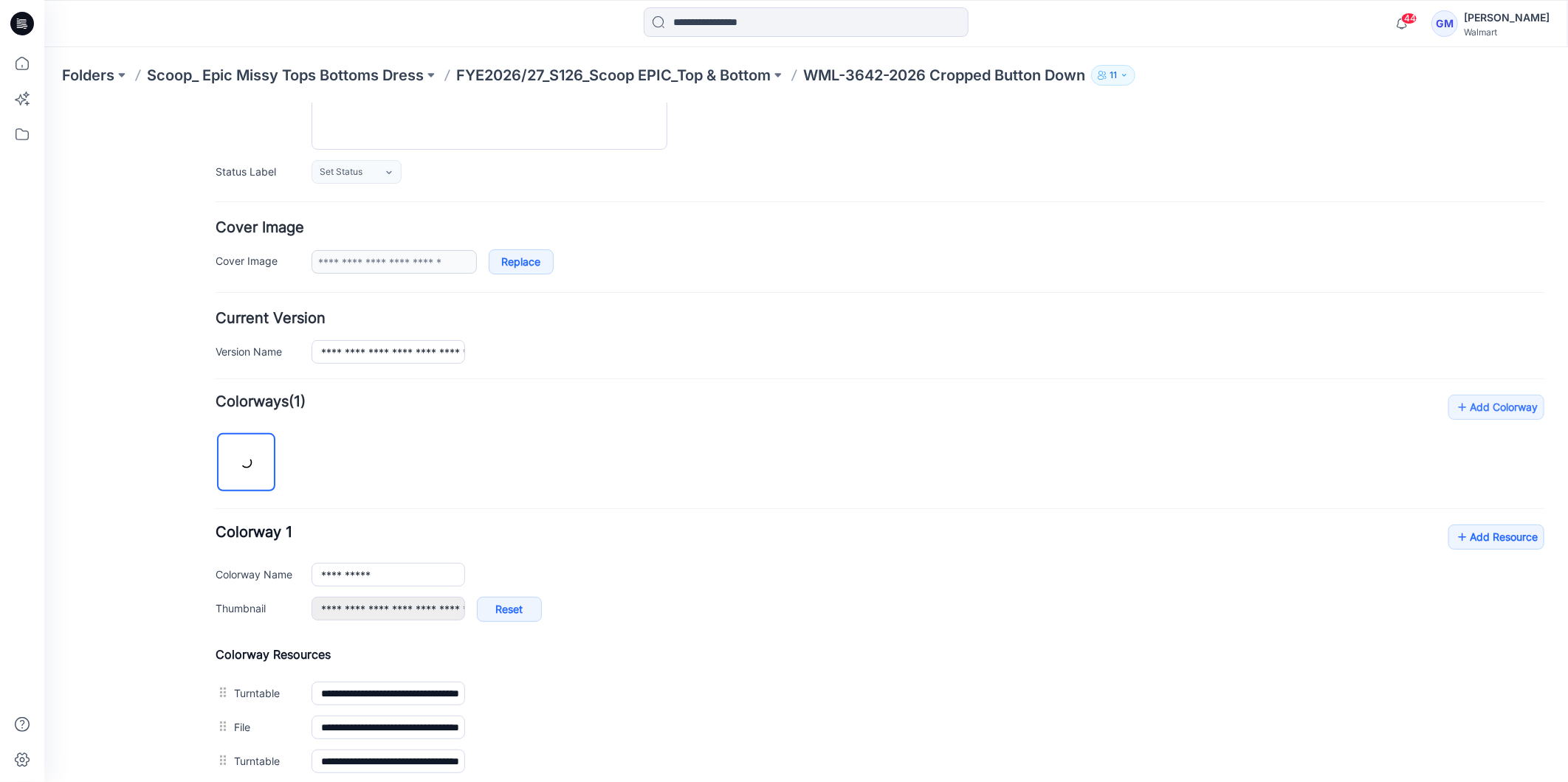
scroll to position [328, 0]
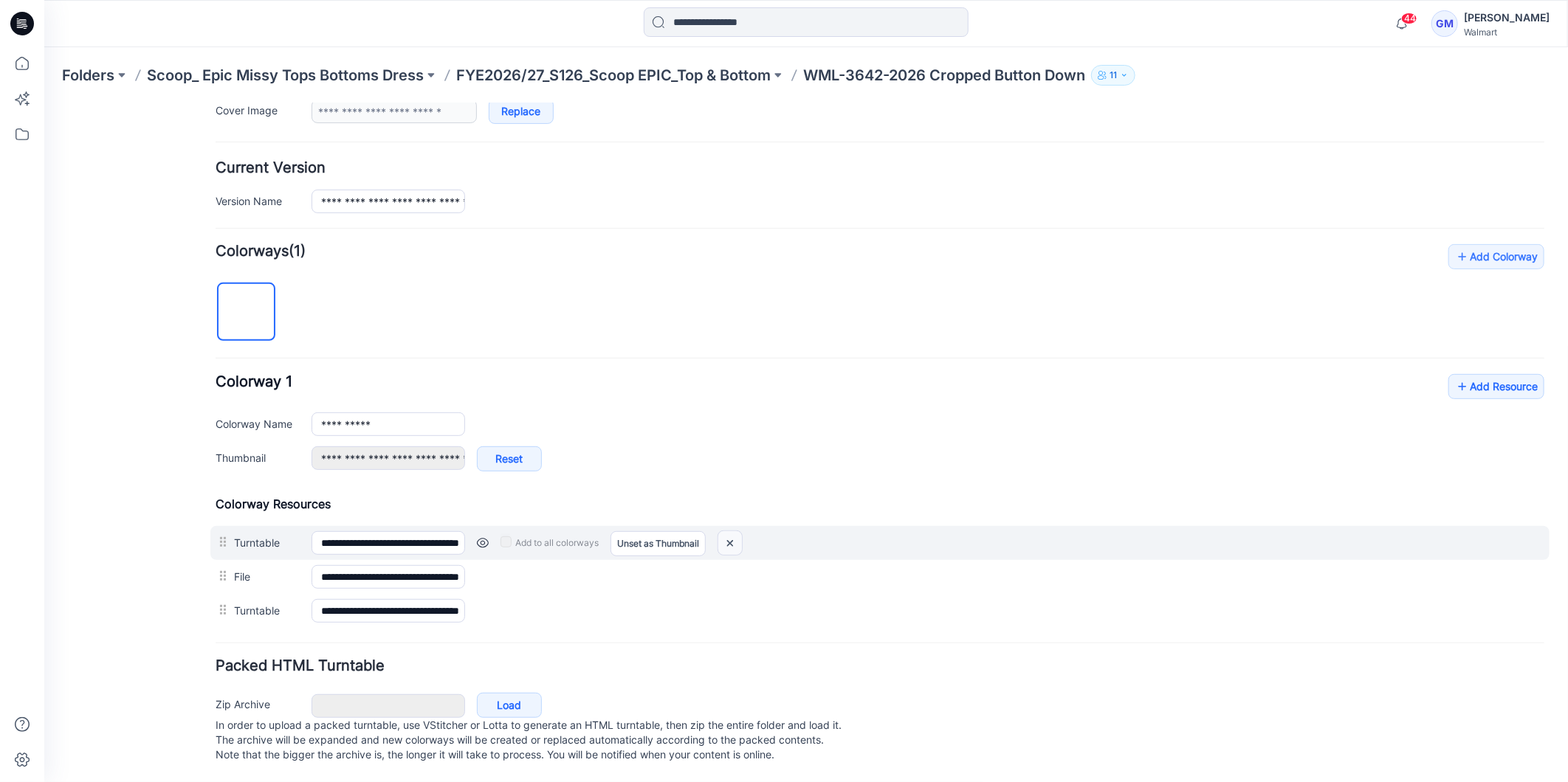
click at [732, 531] on img at bounding box center [729, 543] width 23 height 24
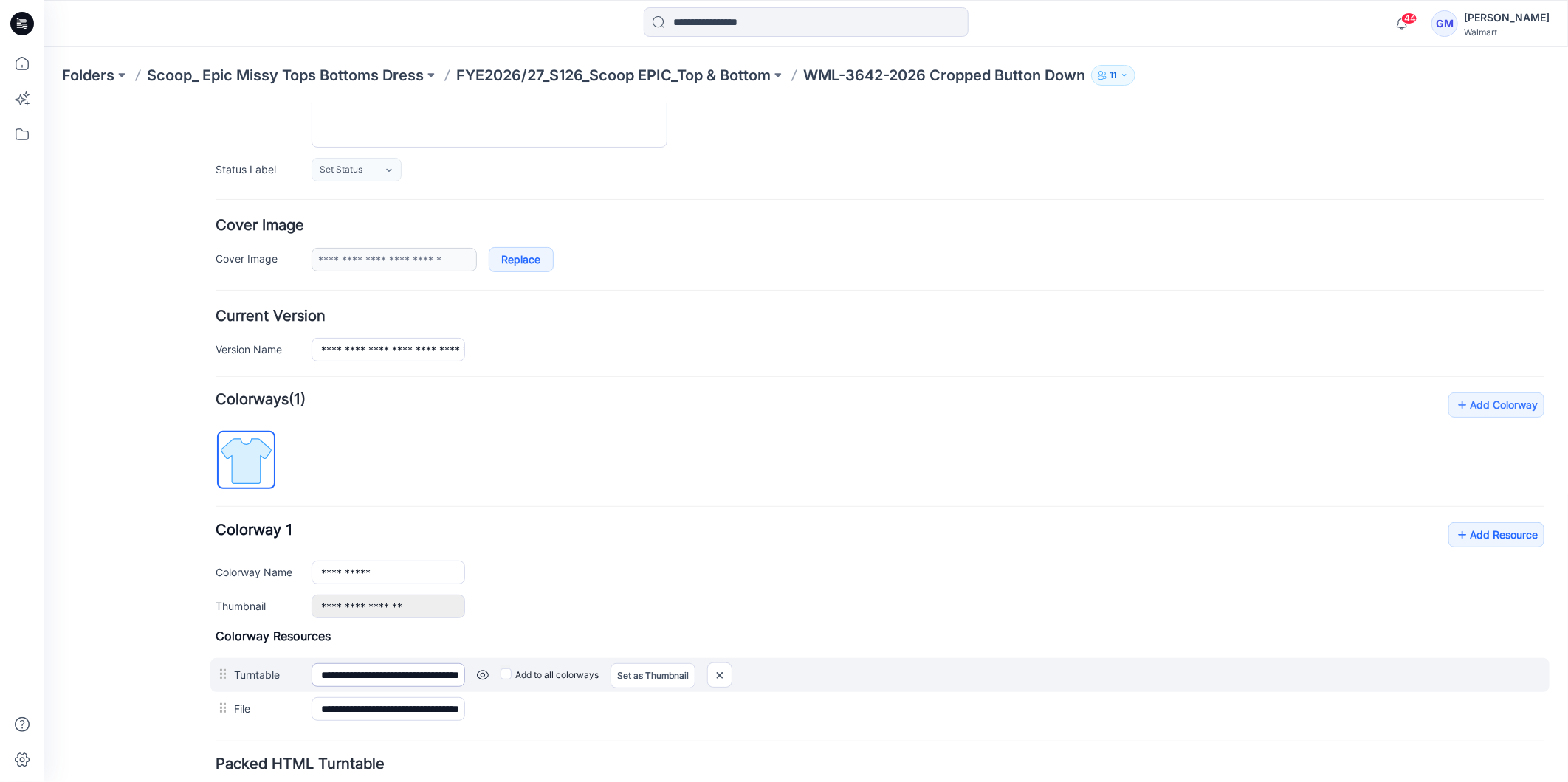
scroll to position [287, 0]
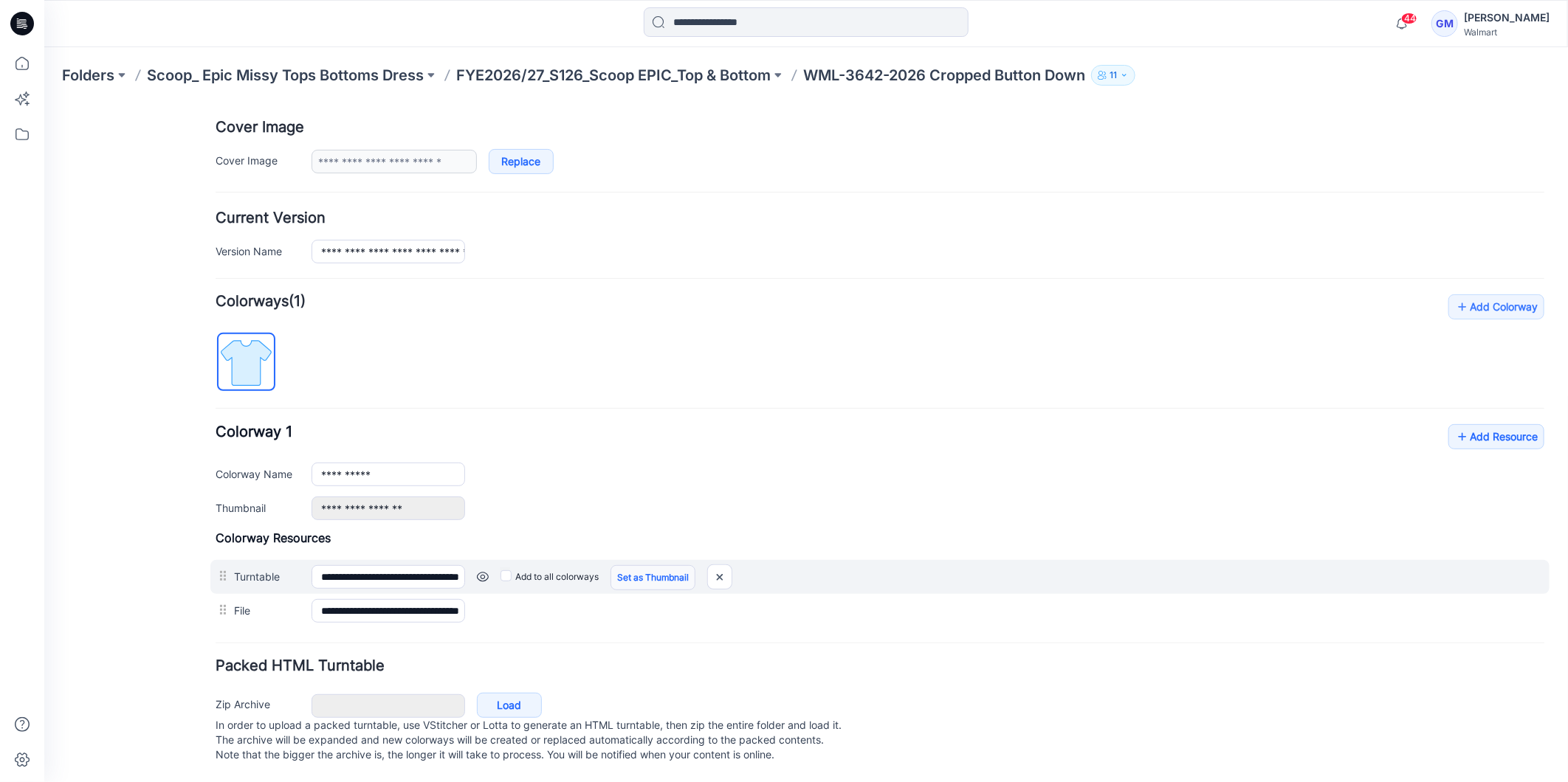
click at [658, 565] on link "Set as Thumbnail" at bounding box center [651, 577] width 85 height 25
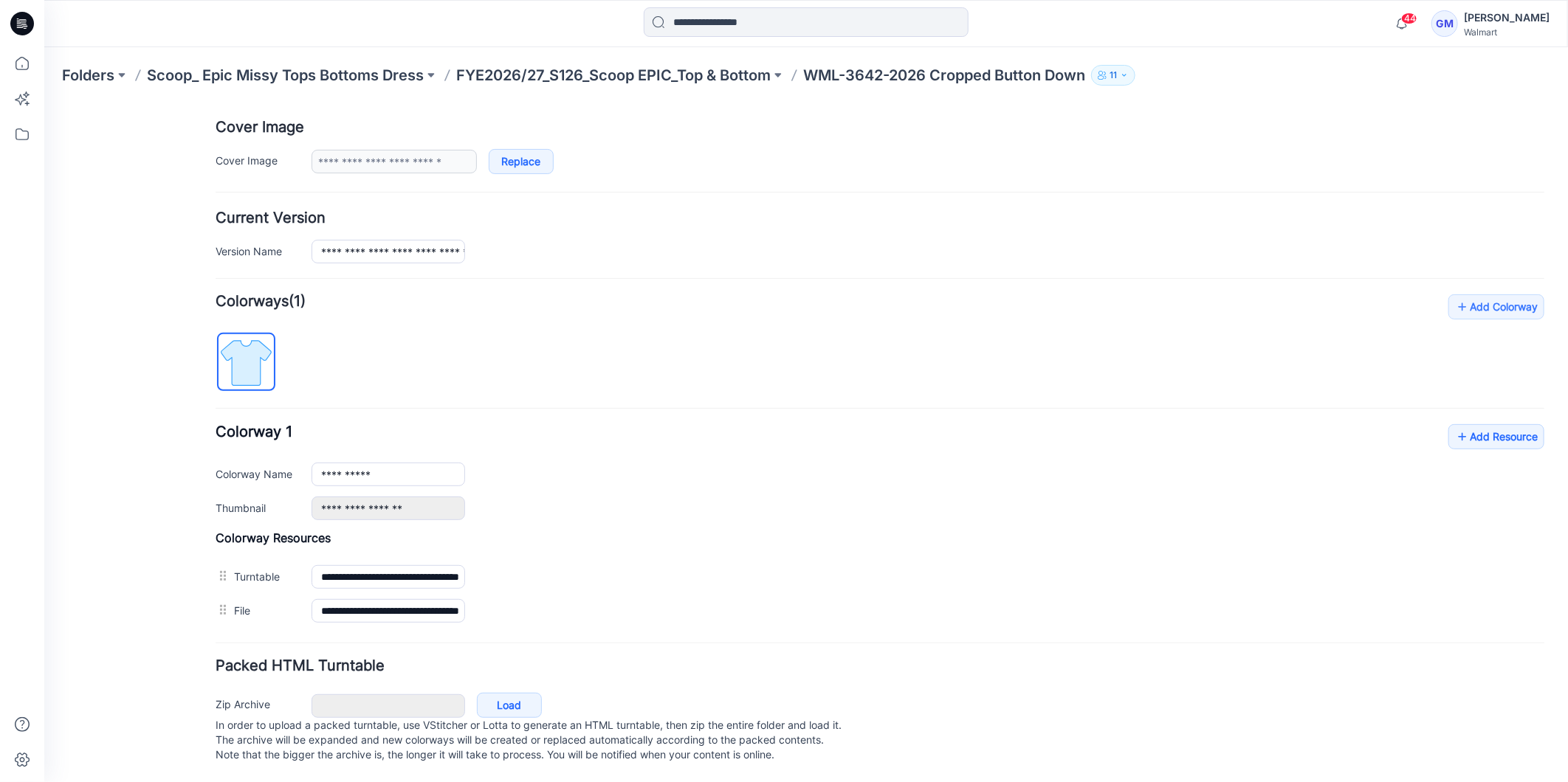
type input "**********"
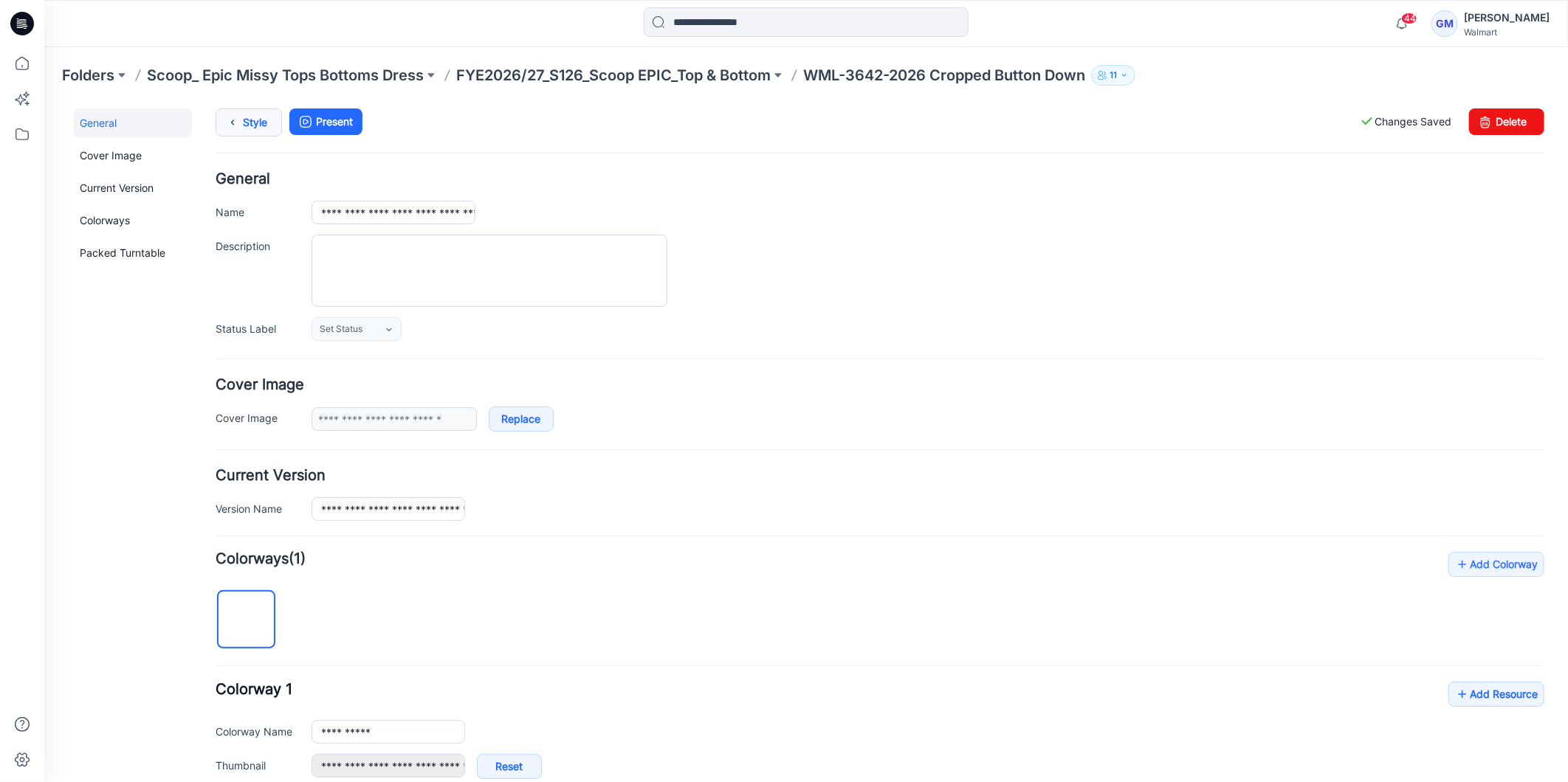
scroll to position [0, 0]
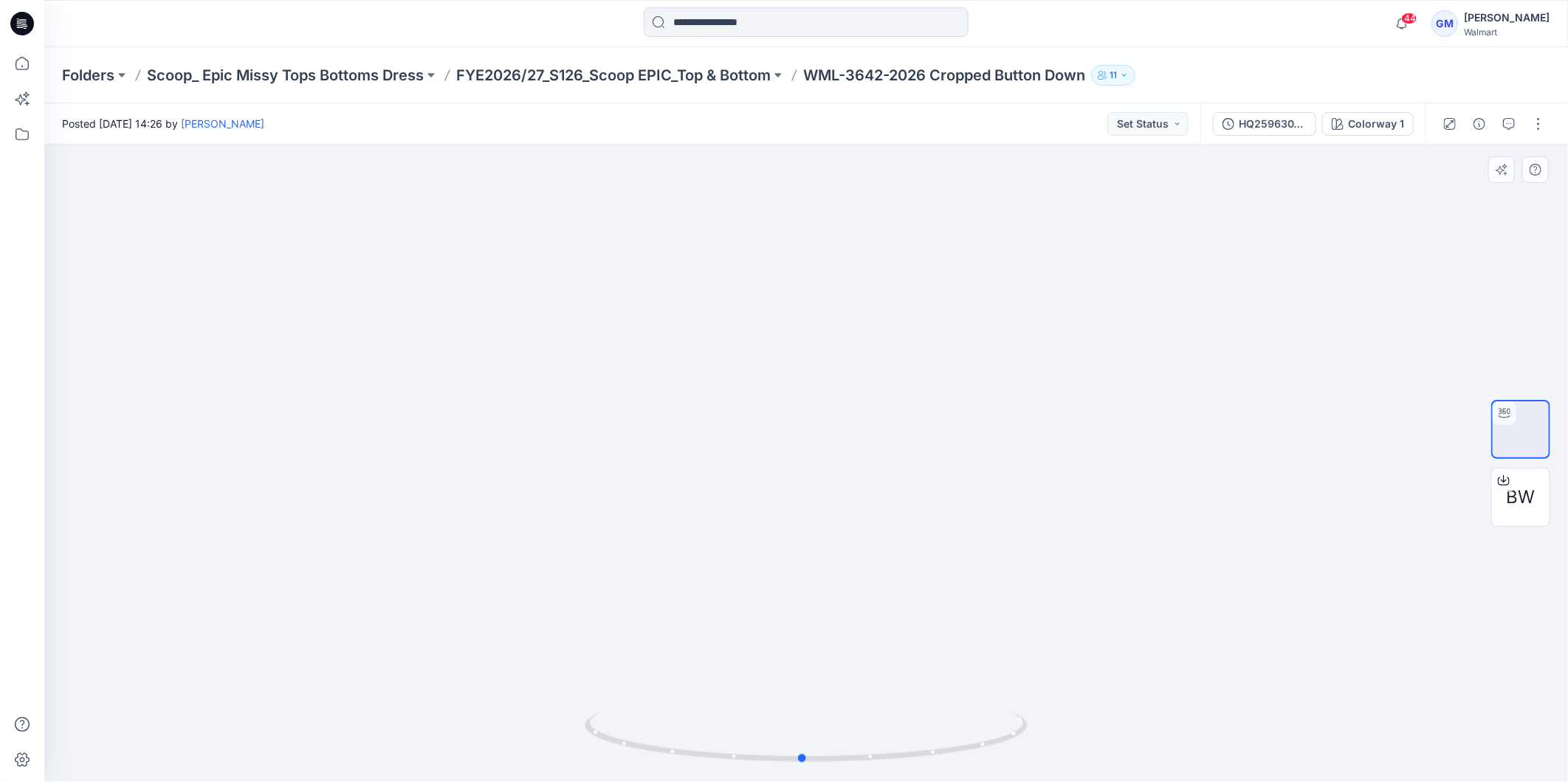
drag, startPoint x: 928, startPoint y: 761, endPoint x: 1367, endPoint y: 606, distance: 465.6
click at [1367, 606] on div at bounding box center [805, 463] width 1524 height 637
